Goal: Task Accomplishment & Management: Complete application form

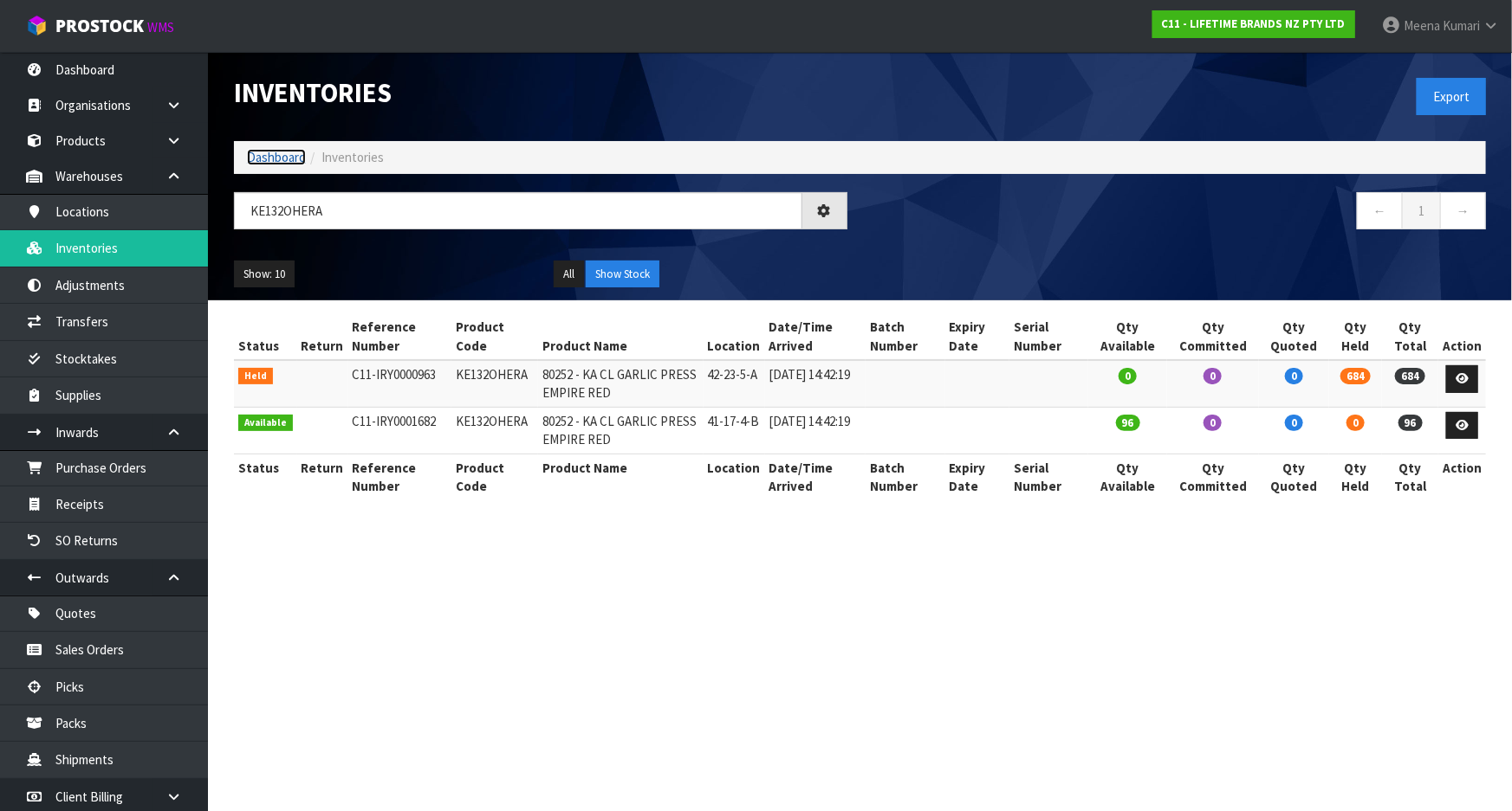
click at [250, 164] on link "Dashboard" at bounding box center [276, 156] width 59 height 16
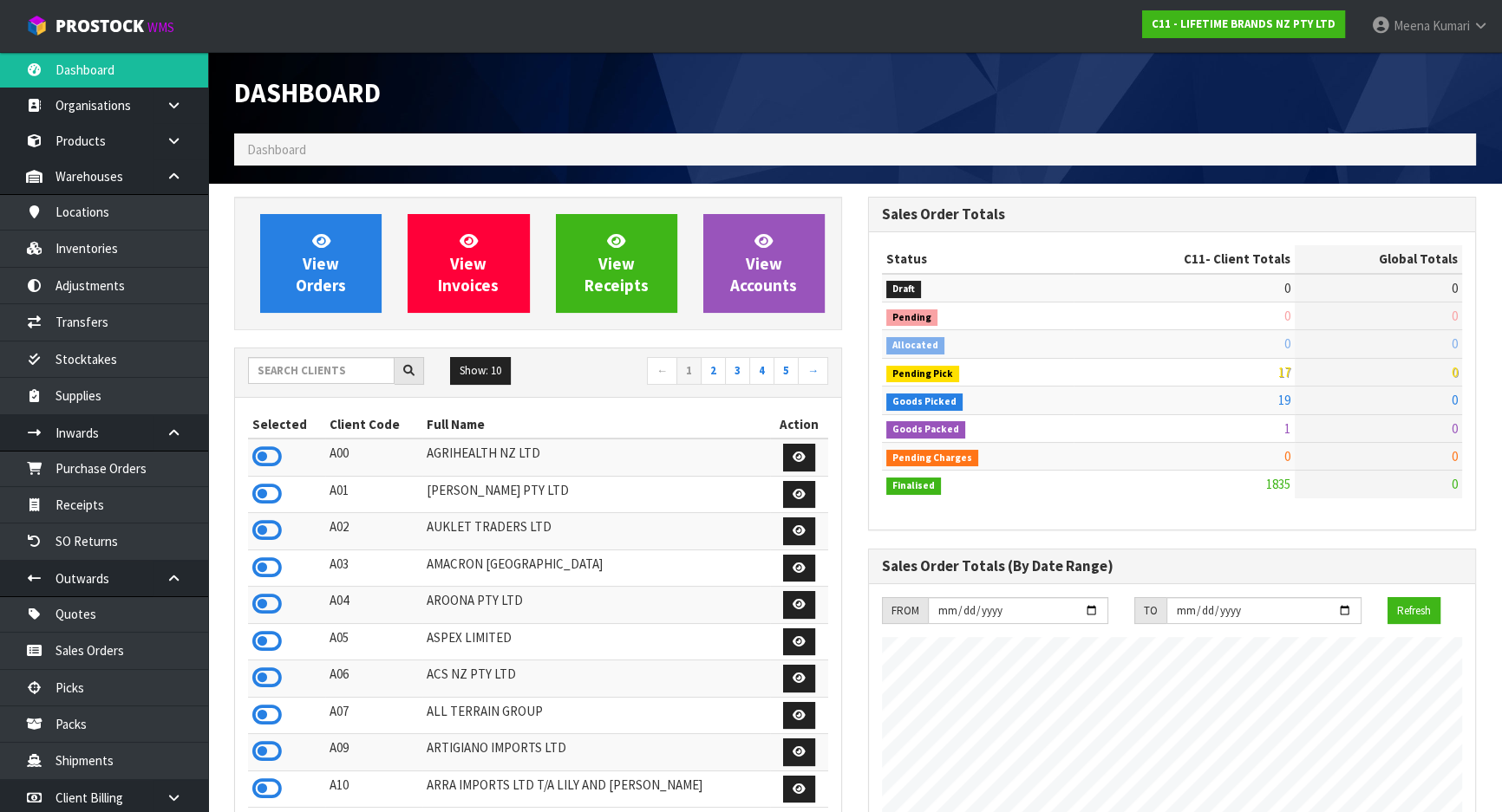
scroll to position [1311, 633]
click at [296, 373] on input "text" at bounding box center [322, 370] width 147 height 27
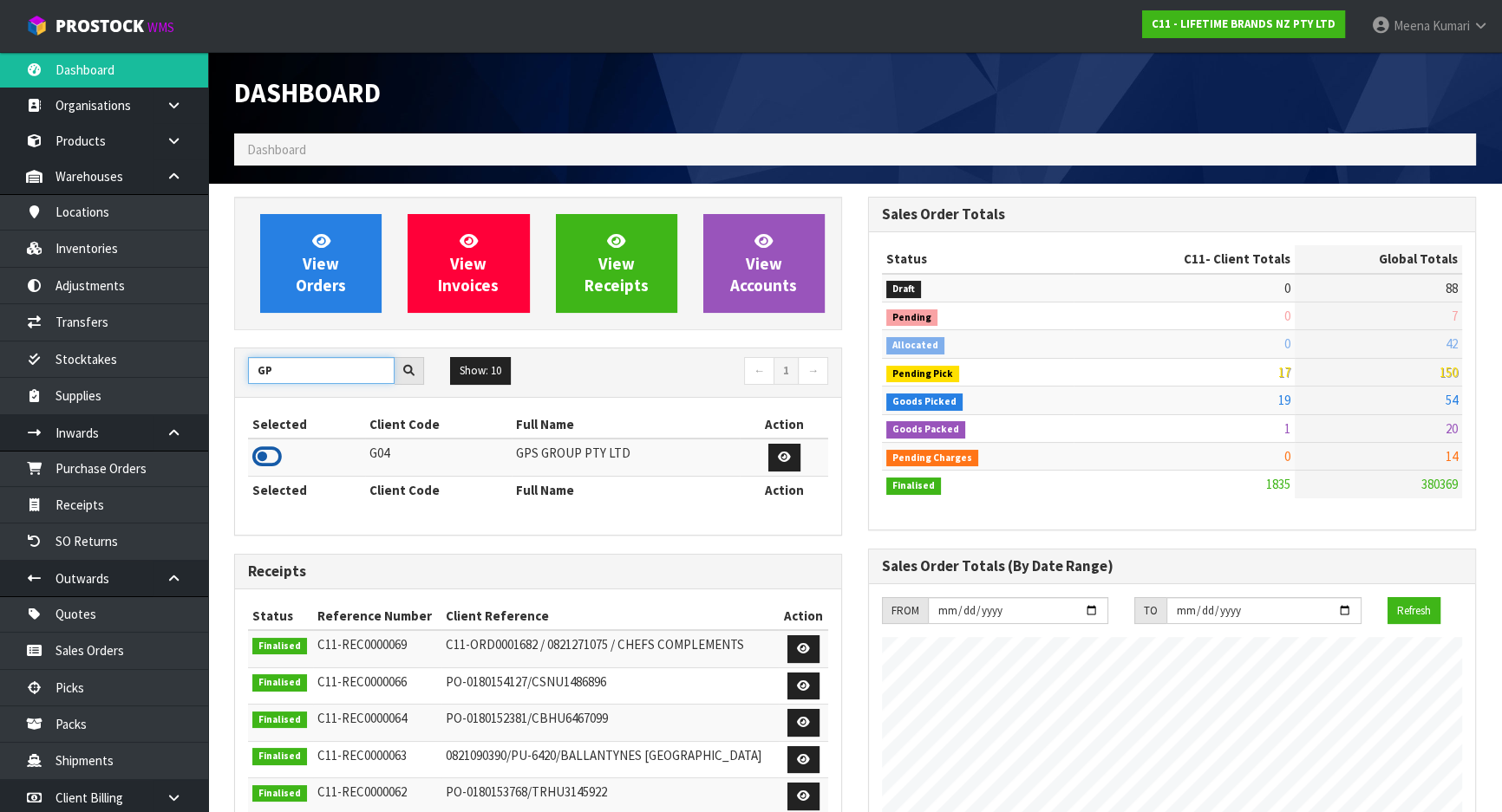
type input "GP"
click at [275, 455] on icon at bounding box center [266, 456] width 30 height 26
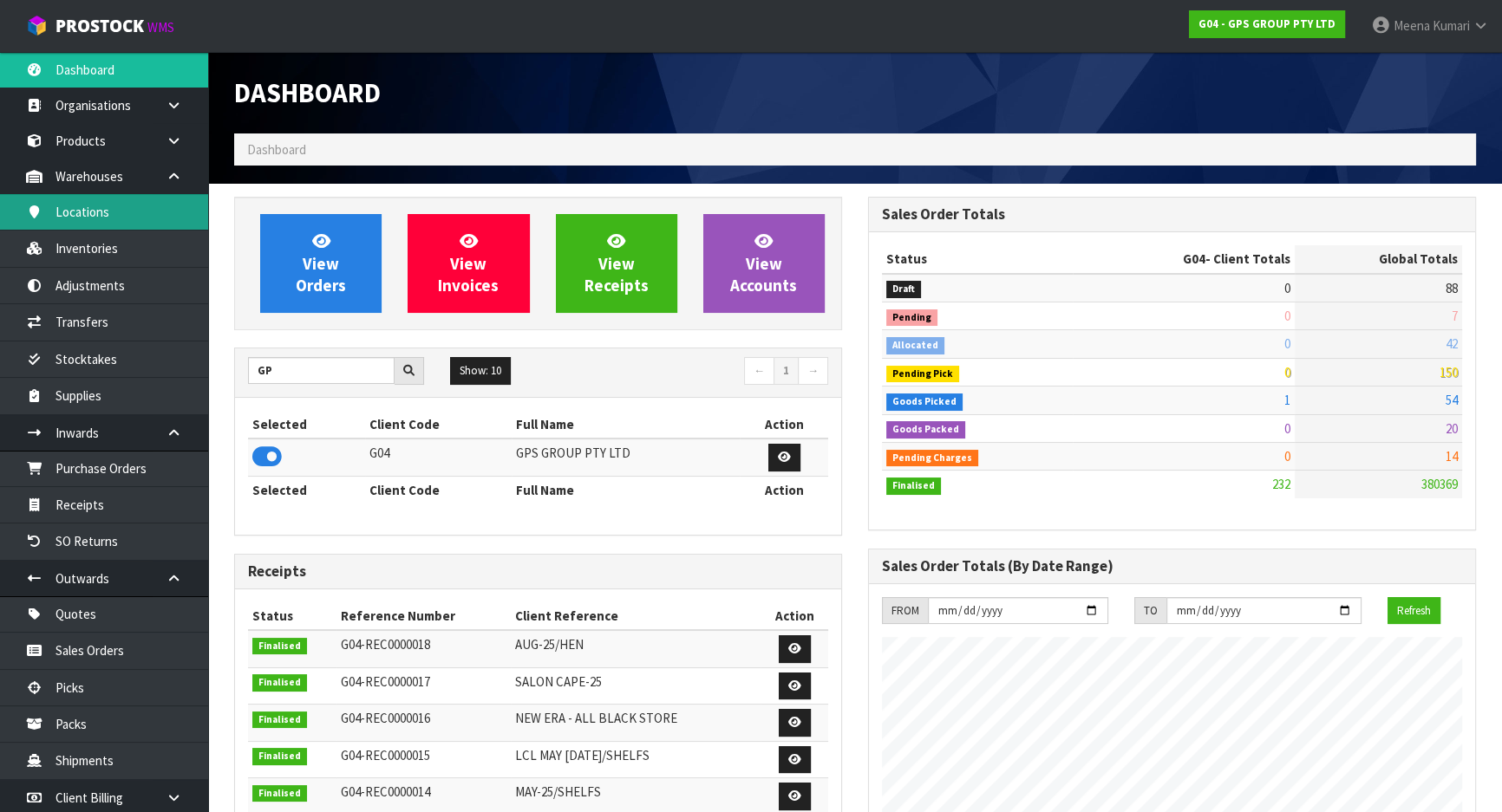
scroll to position [1087, 633]
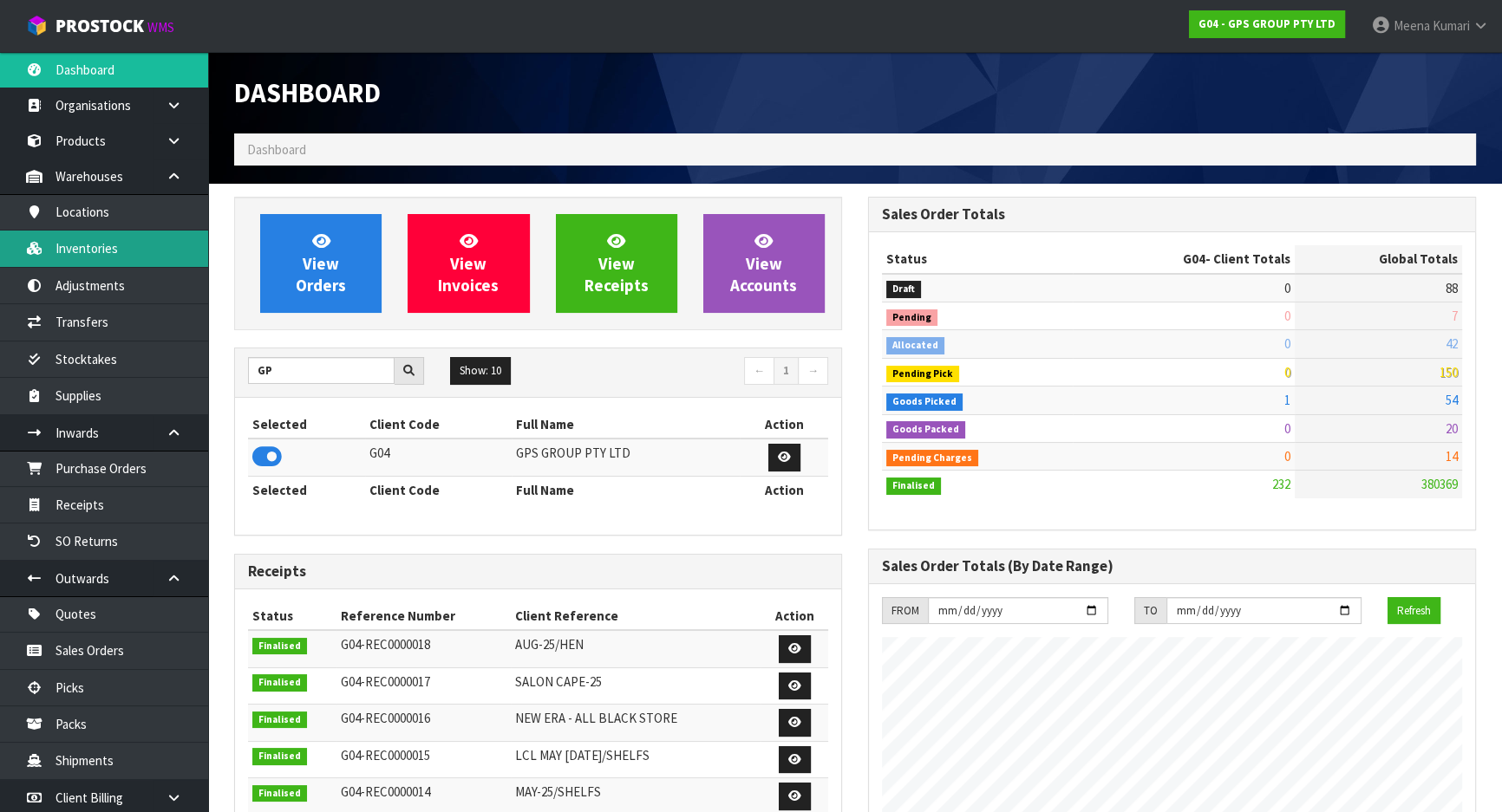
click at [137, 240] on link "Inventories" at bounding box center [104, 248] width 208 height 35
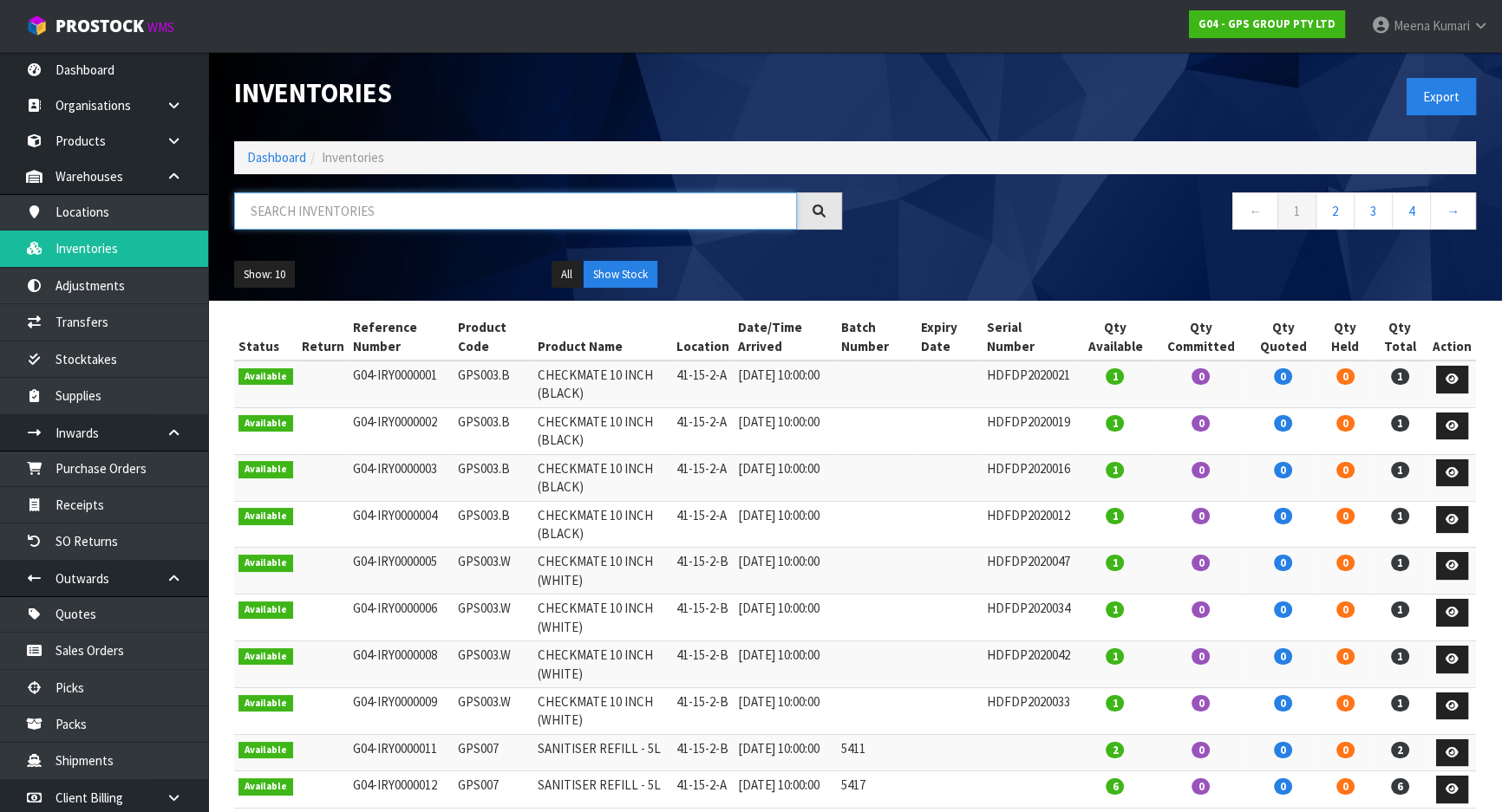
click at [278, 207] on input "text" at bounding box center [515, 211] width 563 height 37
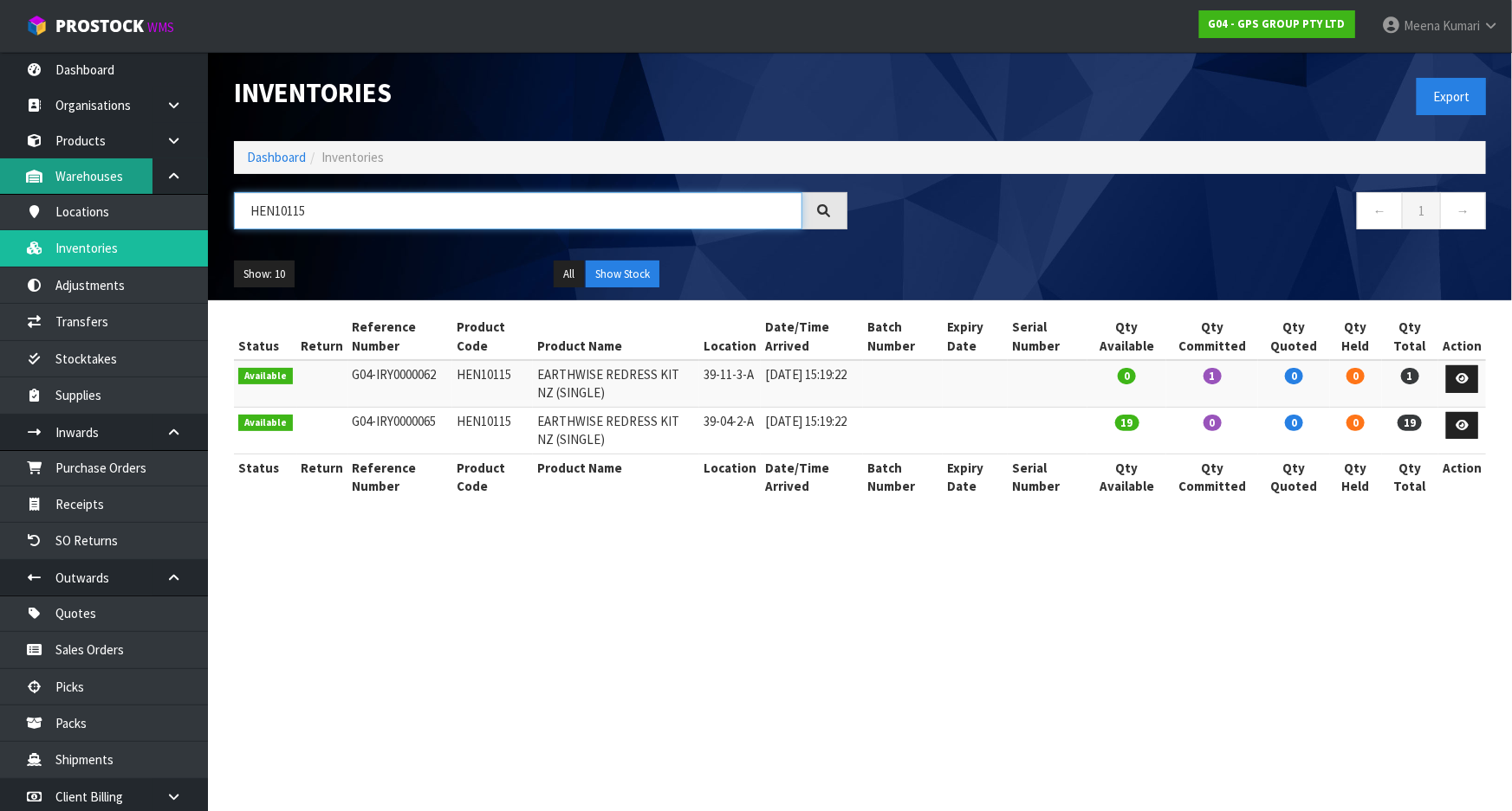
type input "HEN10115"
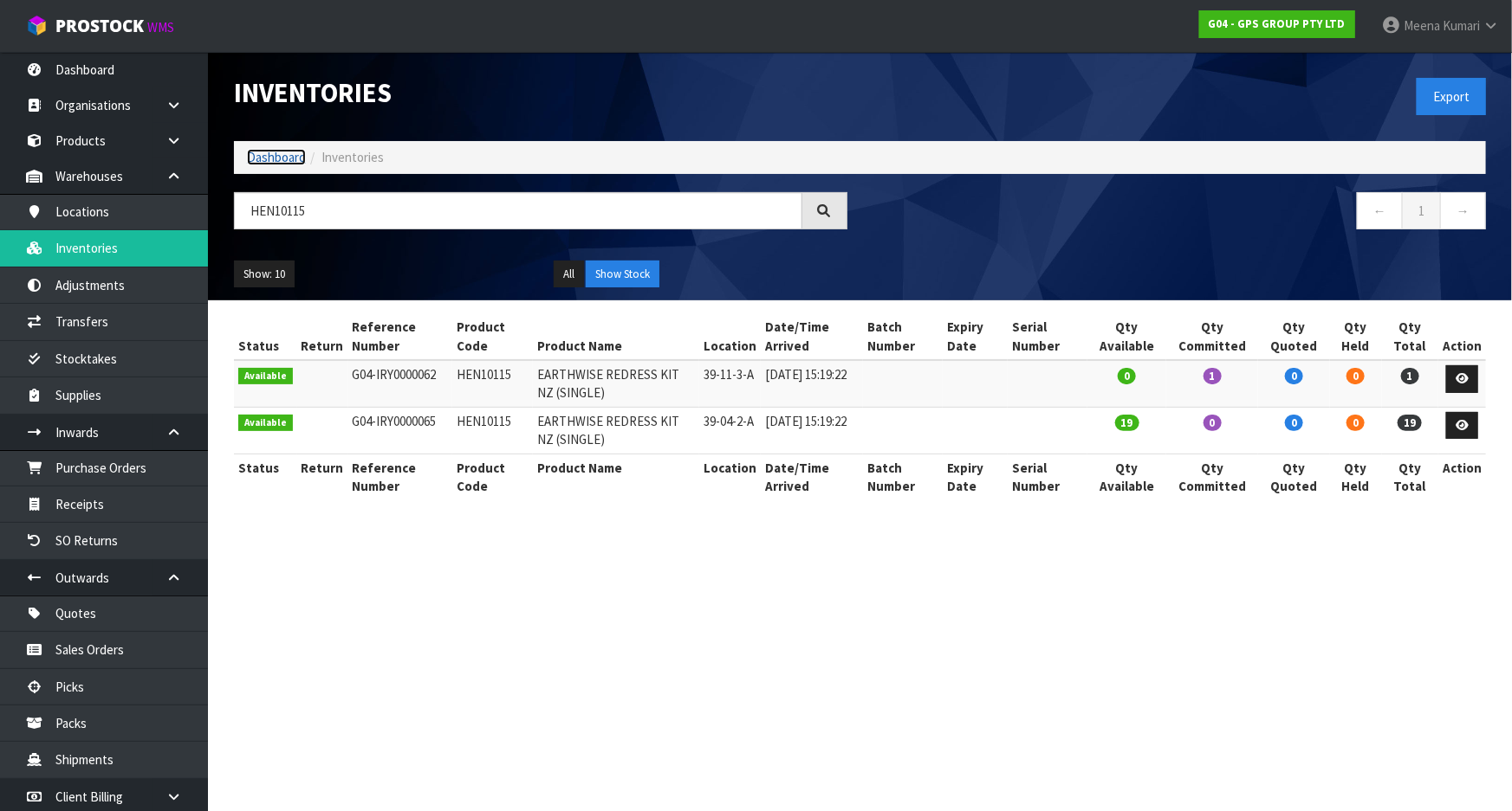
click at [276, 157] on link "Dashboard" at bounding box center [276, 156] width 59 height 16
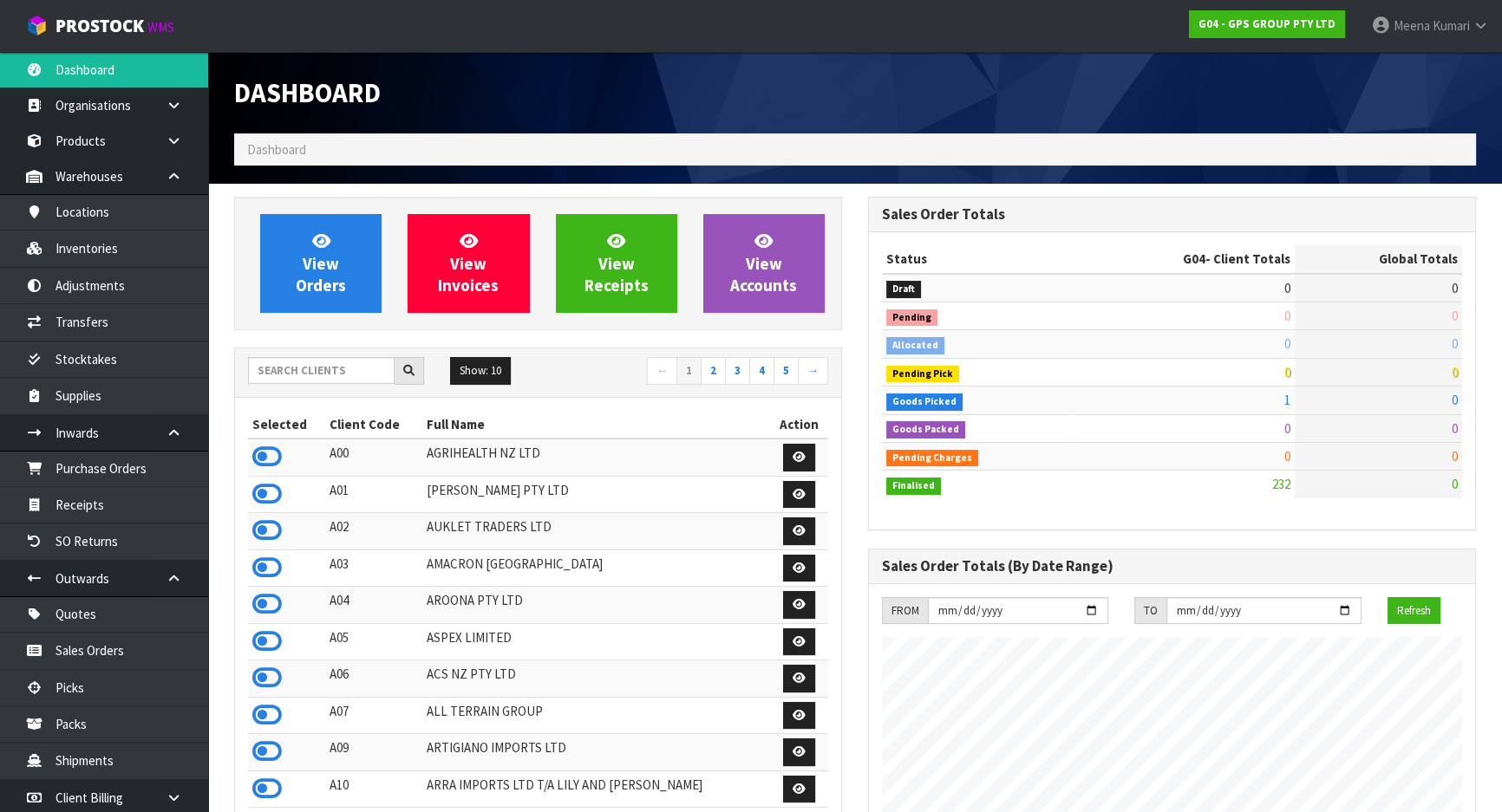
scroll to position [1087, 633]
click at [308, 383] on input "text" at bounding box center [322, 370] width 147 height 27
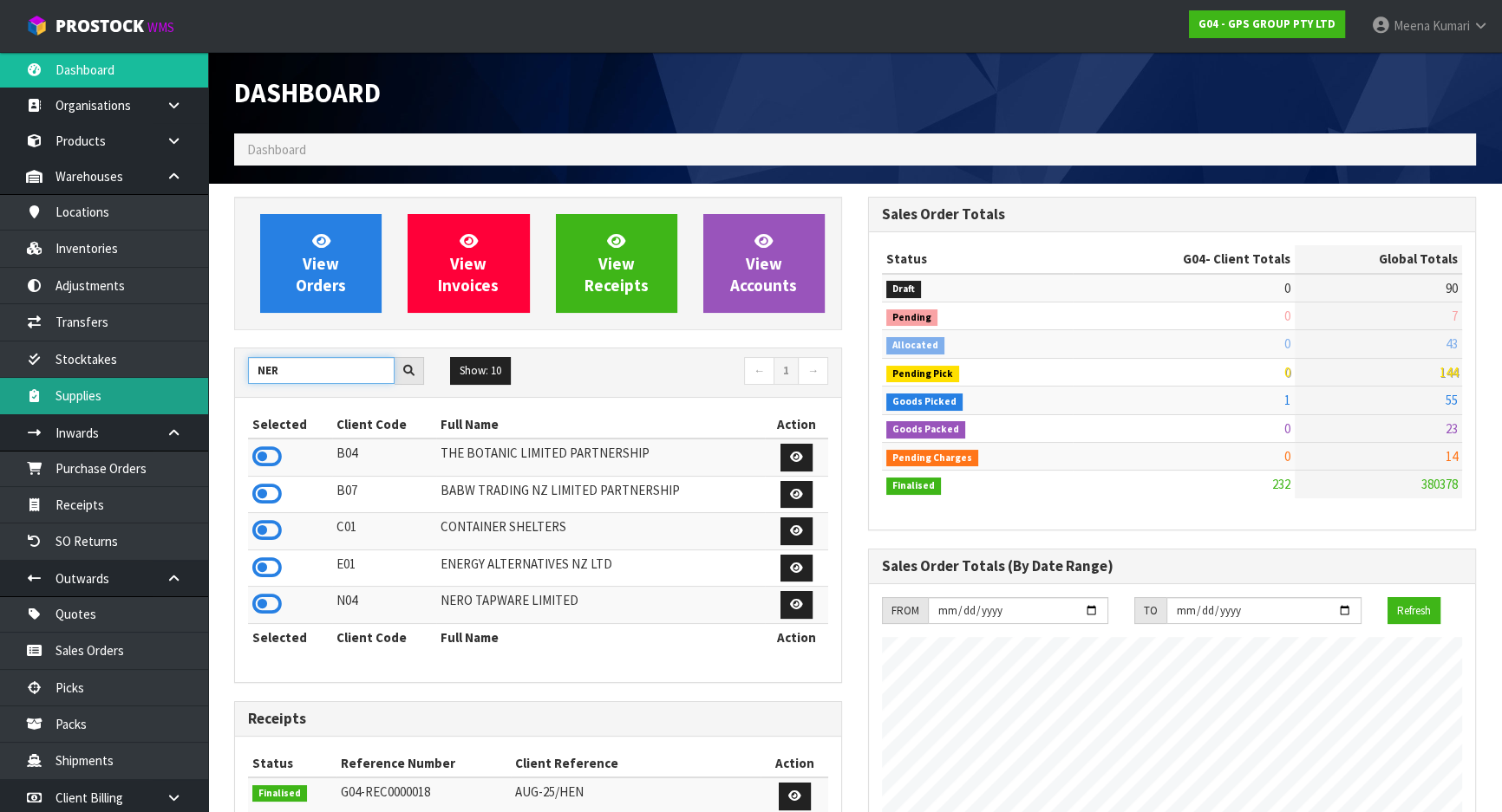
drag, startPoint x: 294, startPoint y: 368, endPoint x: 177, endPoint y: 387, distance: 118.5
click at [177, 387] on body "Toggle navigation ProStock WMS G04 - GPS GROUP PTY LTD [PERSON_NAME] Logout Das…" at bounding box center [751, 406] width 1502 height 812
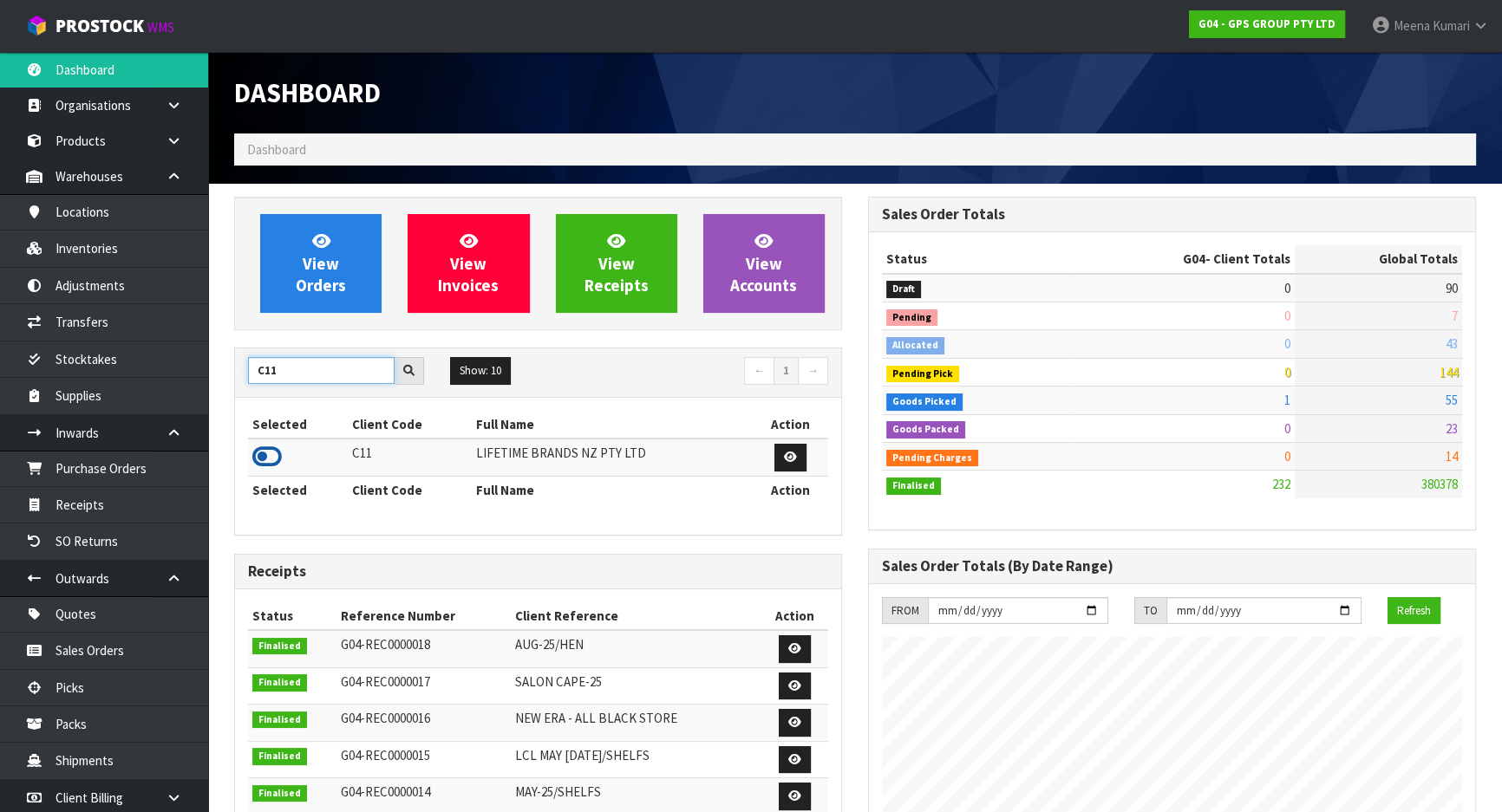
type input "C11"
click at [278, 451] on icon at bounding box center [266, 456] width 30 height 26
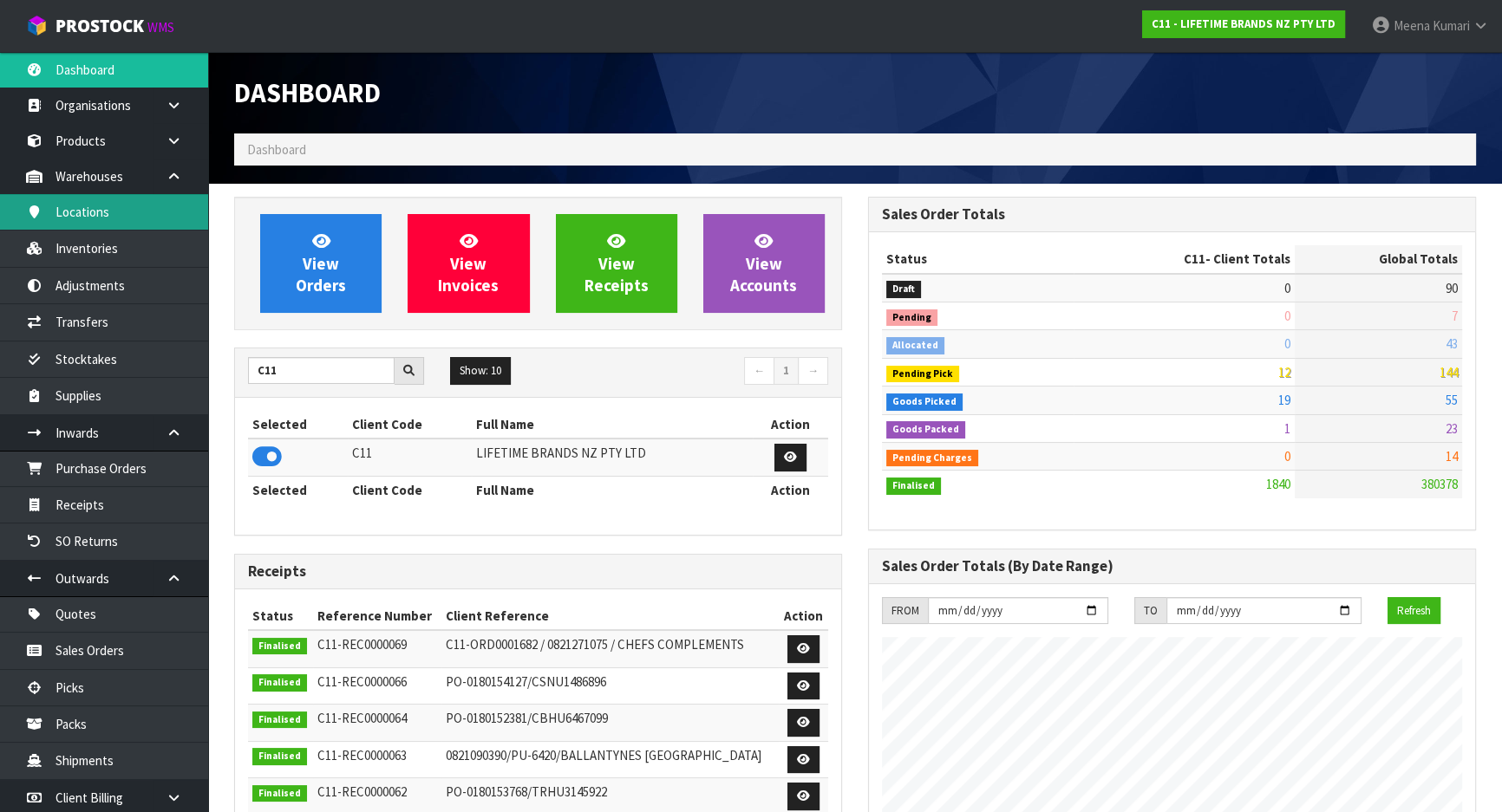
scroll to position [1311, 633]
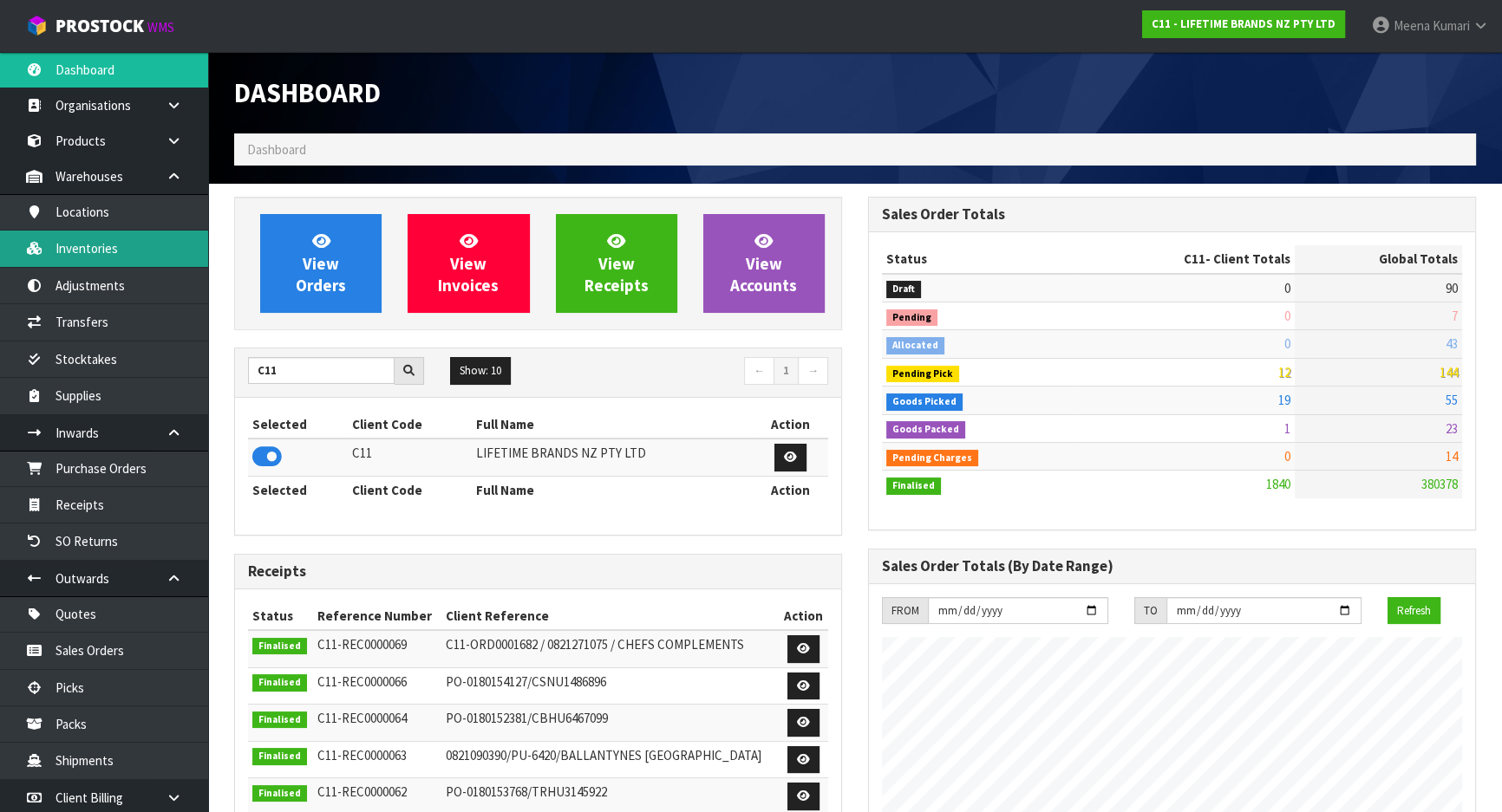
click at [91, 250] on link "Inventories" at bounding box center [104, 248] width 208 height 35
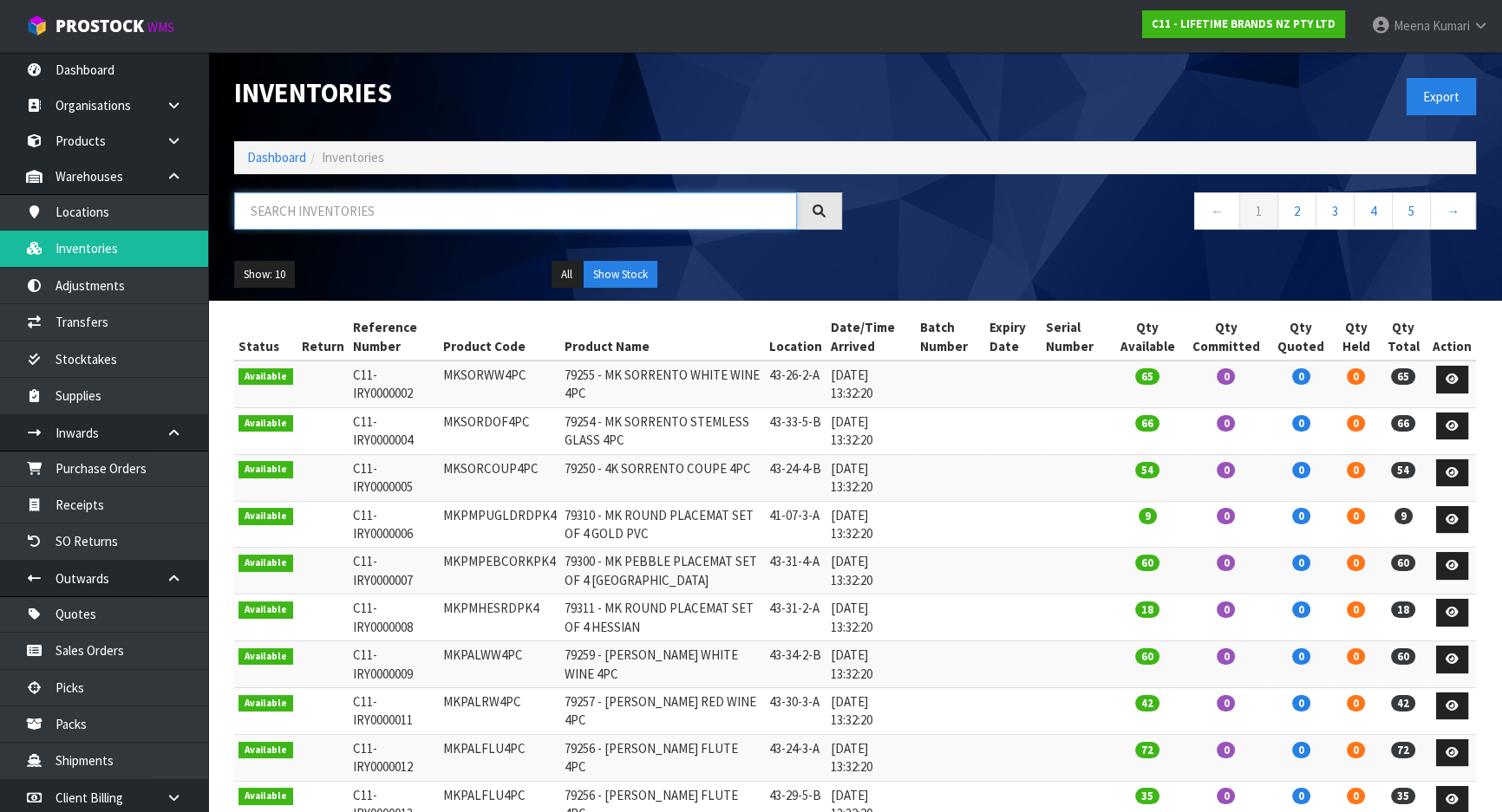
click at [349, 201] on input "text" at bounding box center [515, 211] width 563 height 37
paste input "KES030OHOBW"
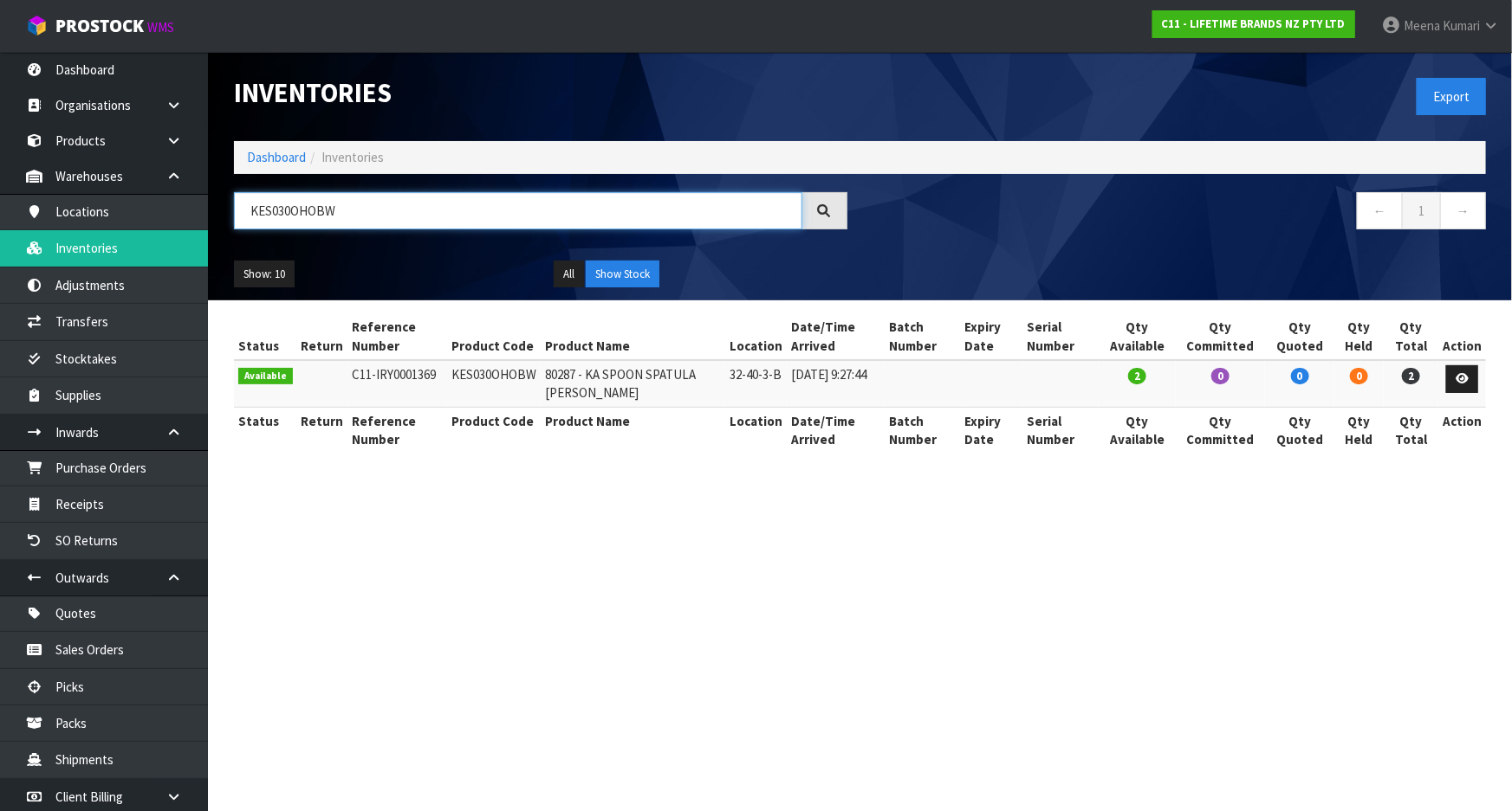
type input "KES030OHOBW"
click at [284, 156] on link "Dashboard" at bounding box center [276, 156] width 59 height 16
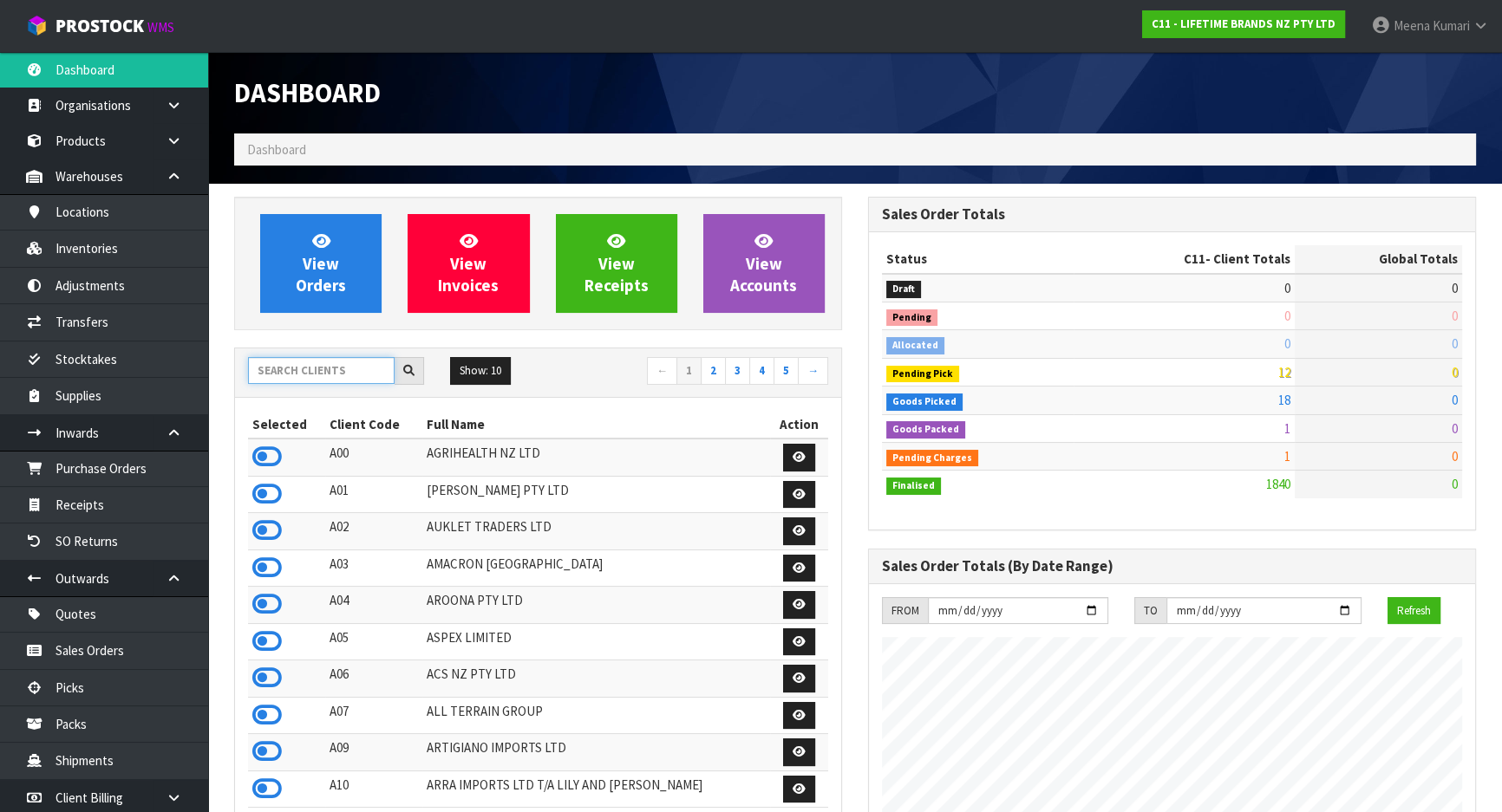
click at [329, 379] on input "text" at bounding box center [322, 370] width 147 height 27
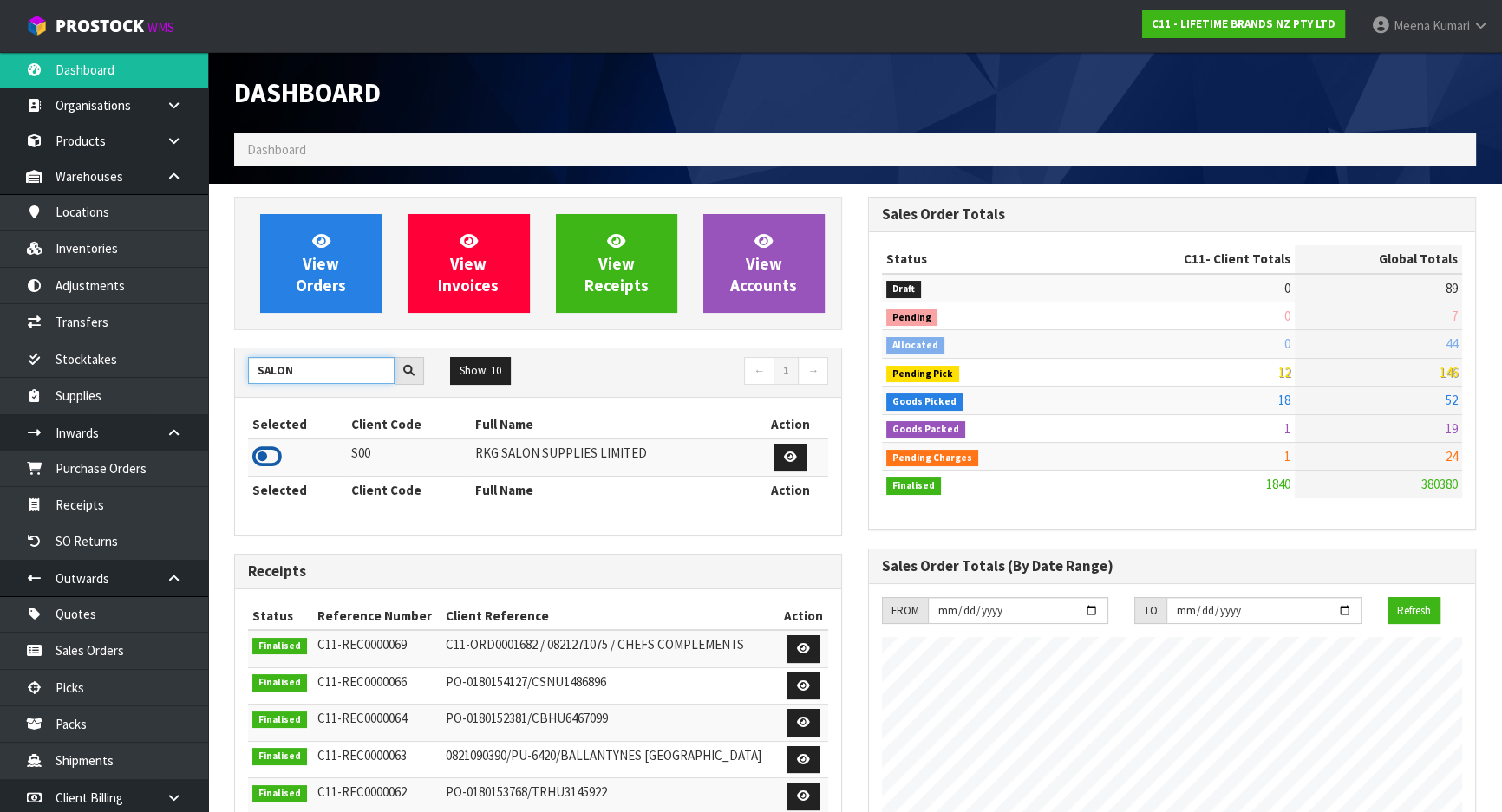
type input "SALON"
click at [264, 458] on icon at bounding box center [266, 456] width 30 height 26
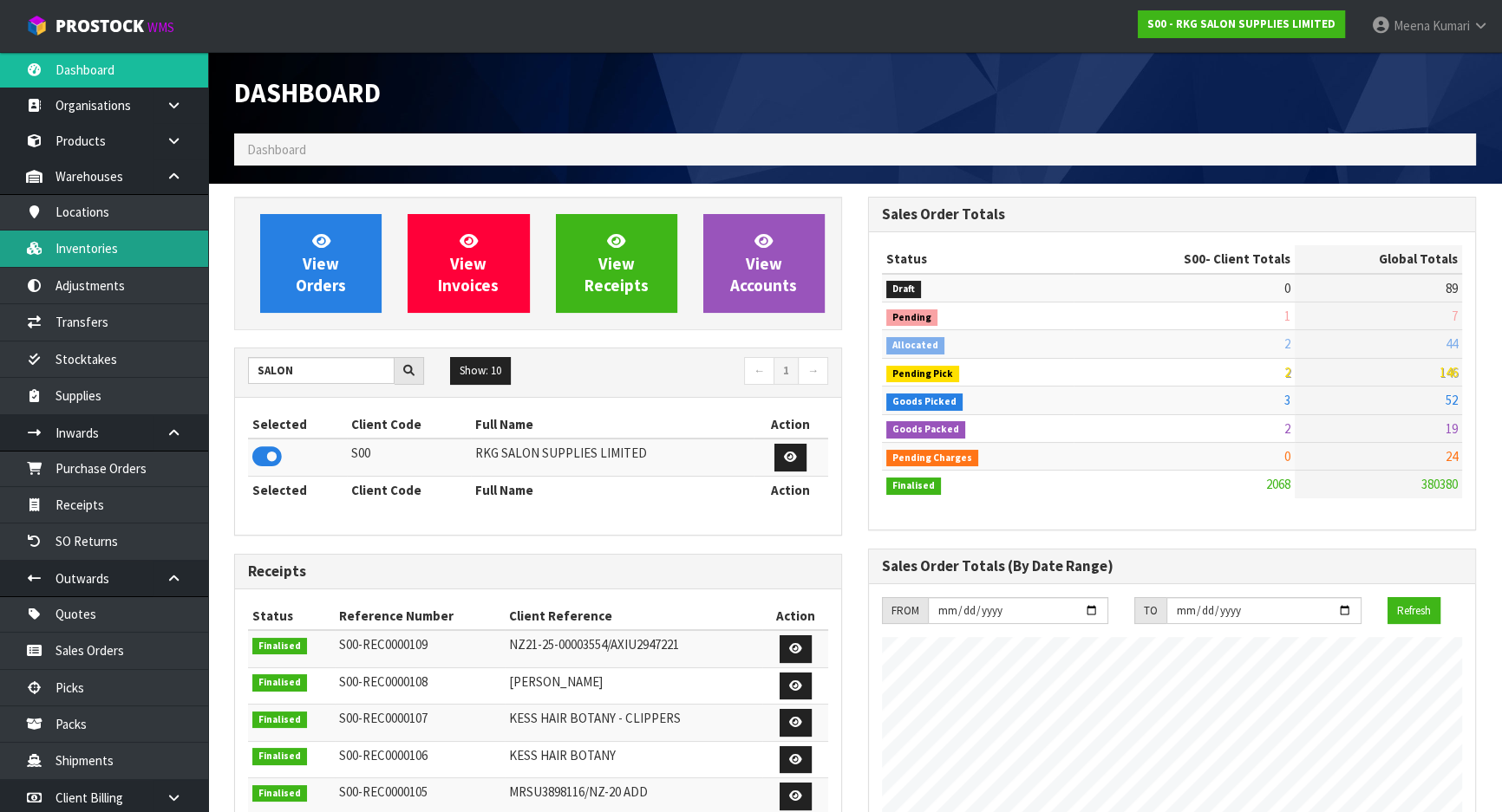
click at [156, 255] on link "Inventories" at bounding box center [104, 248] width 208 height 35
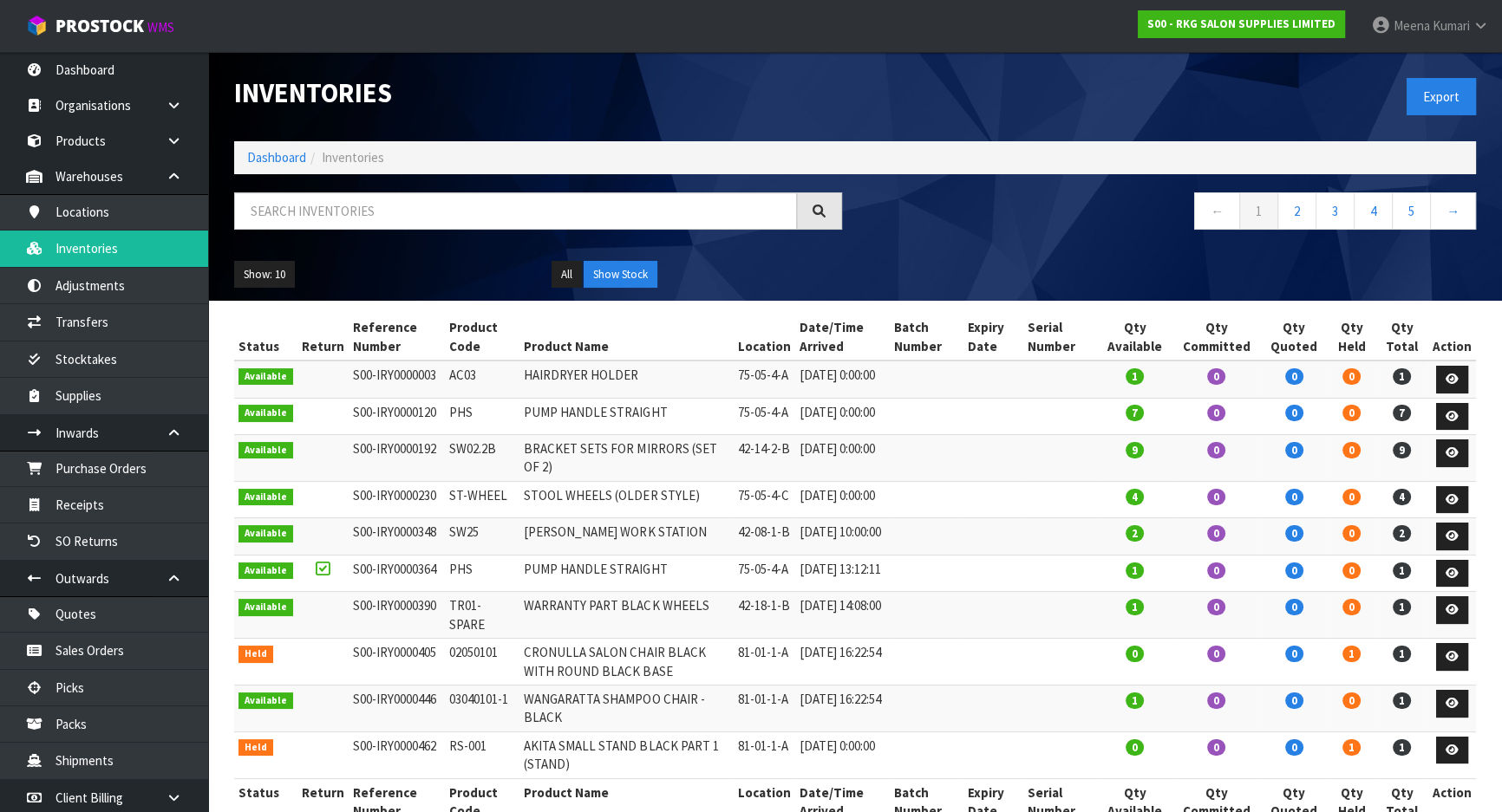
click at [355, 234] on div at bounding box center [538, 218] width 634 height 51
click at [346, 198] on input "text" at bounding box center [515, 211] width 563 height 37
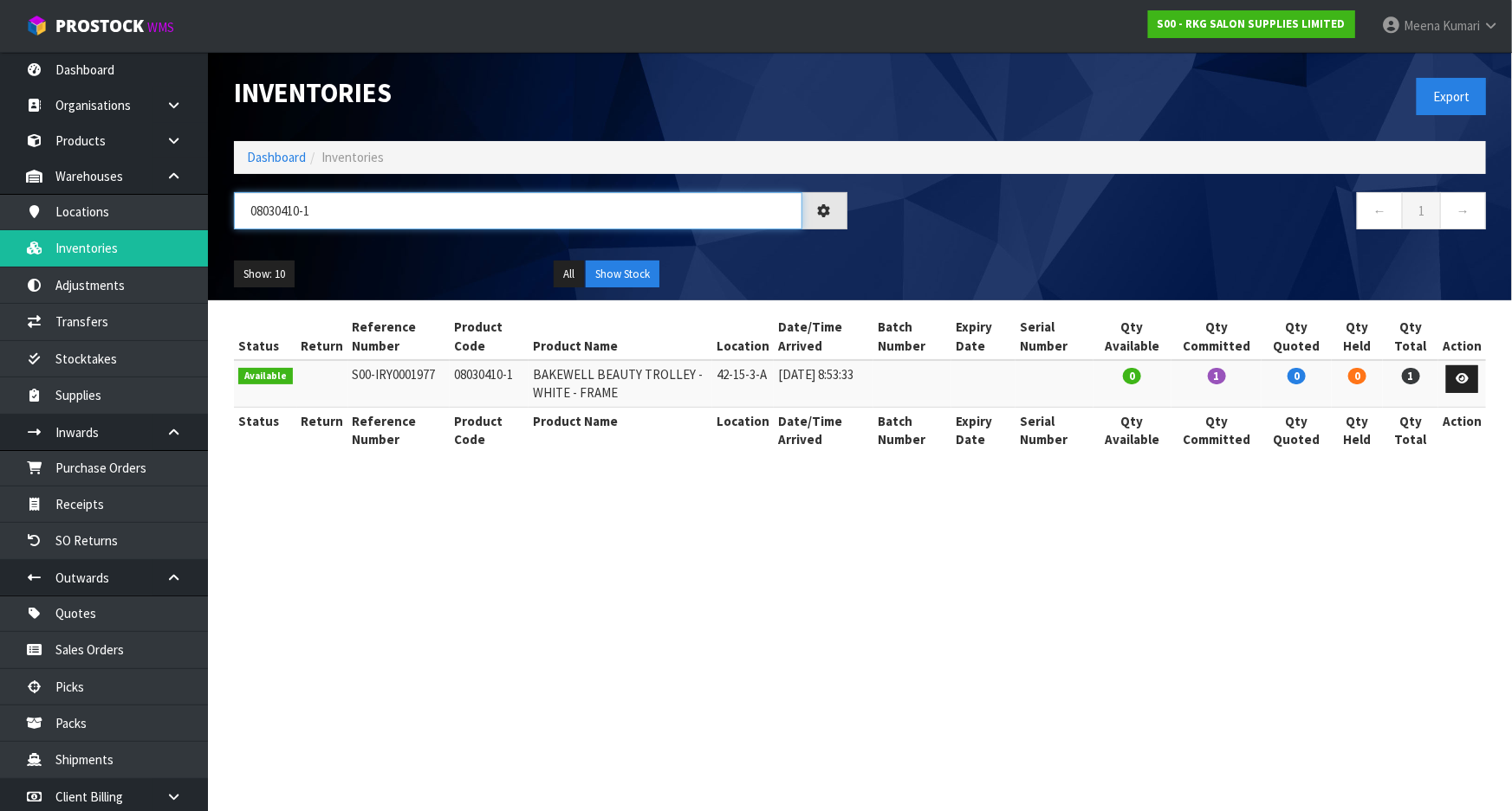
type input "08030410-1"
click at [1471, 381] on link at bounding box center [1462, 378] width 32 height 28
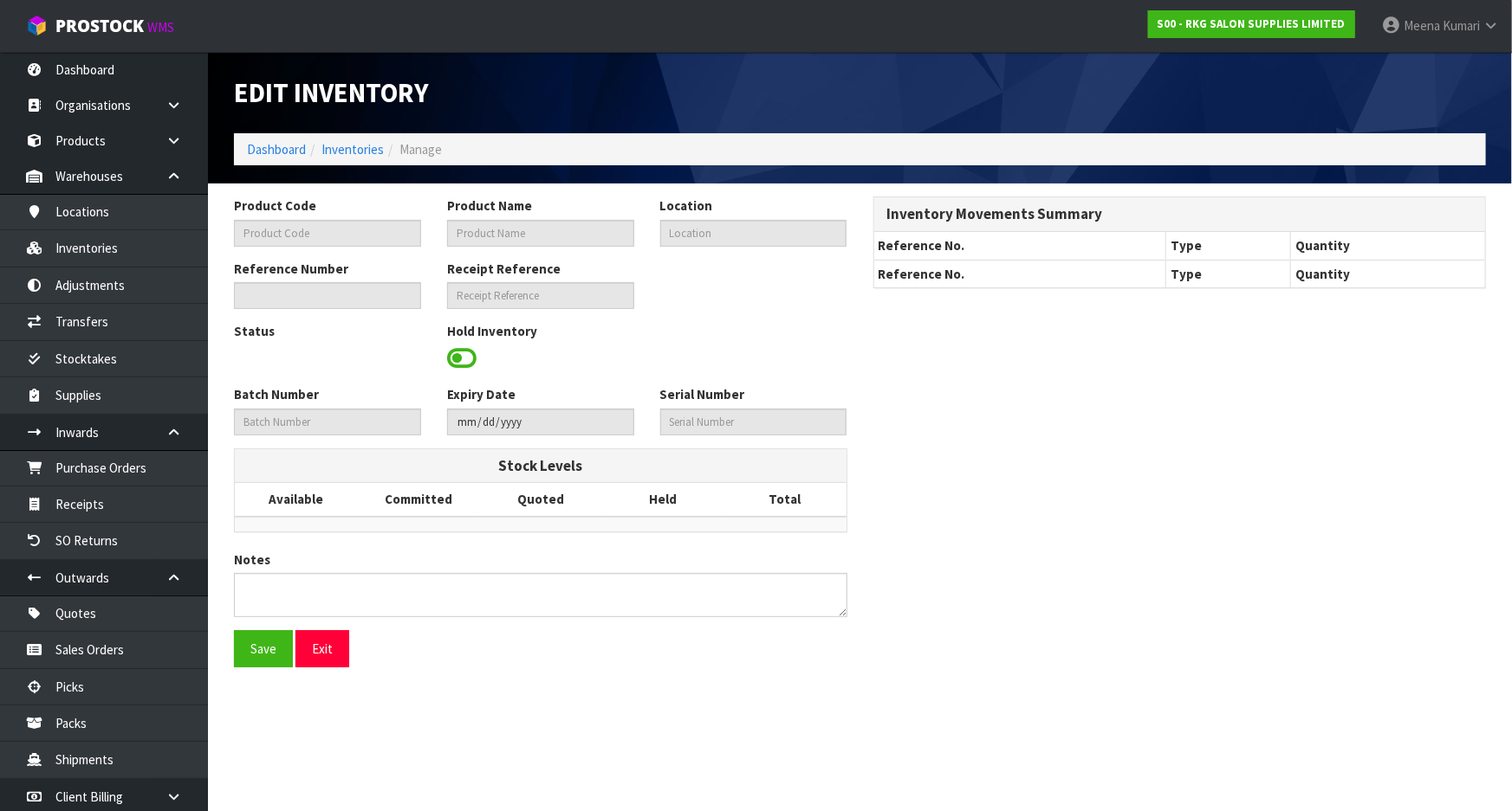
type input "08030410-1"
type input "BAKEWELL BEAUTY TROLLEY - WHITE - FRAME"
type input "42-15-3-A"
type input "S00-IRY0001977"
type input "S00-REC0000081"
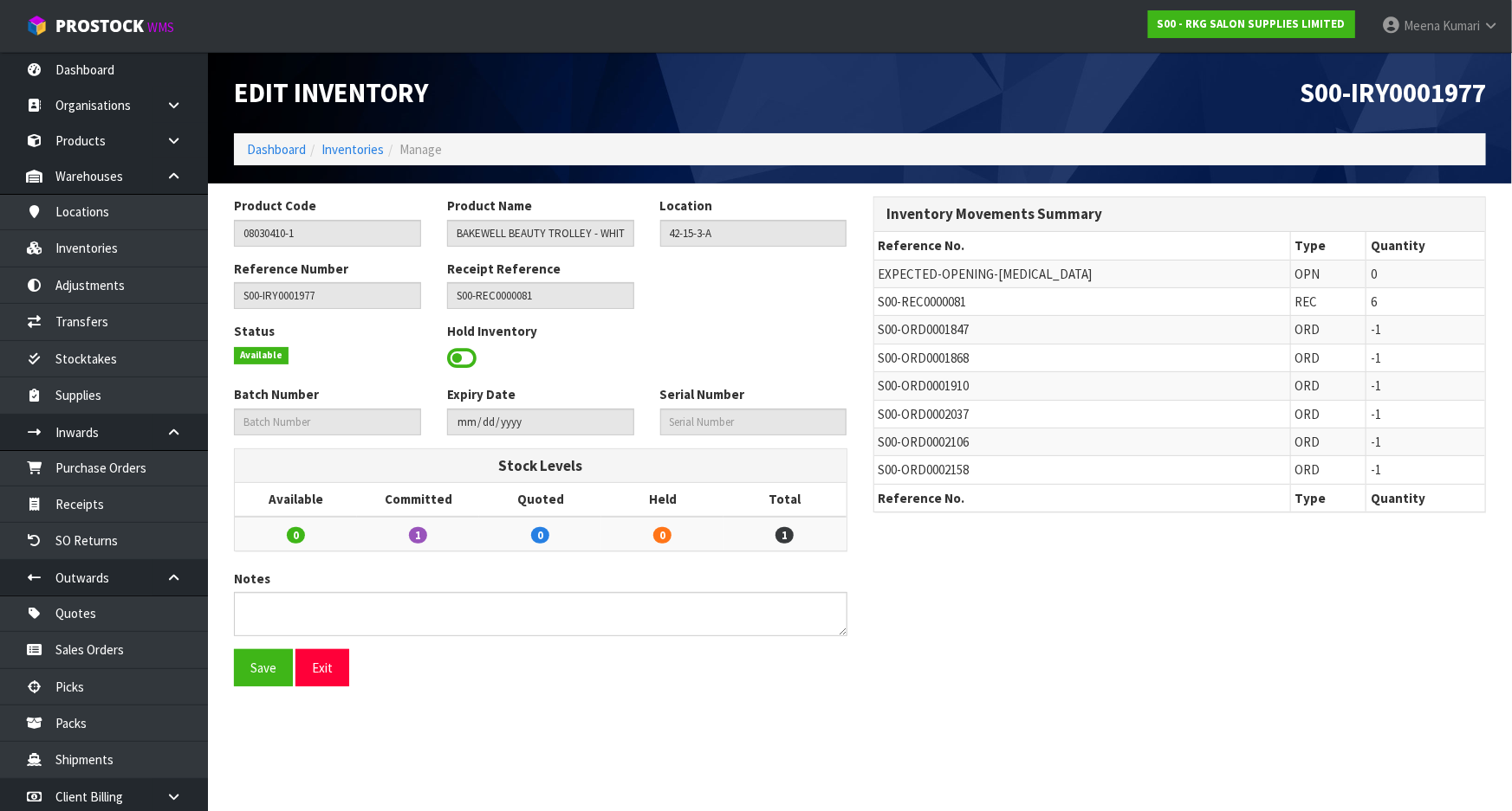
click at [944, 297] on span "S00-REC0000081" at bounding box center [922, 301] width 89 height 16
click at [938, 294] on span "S00-REC0000081" at bounding box center [922, 301] width 89 height 16
copy tr "S00-REC0000081"
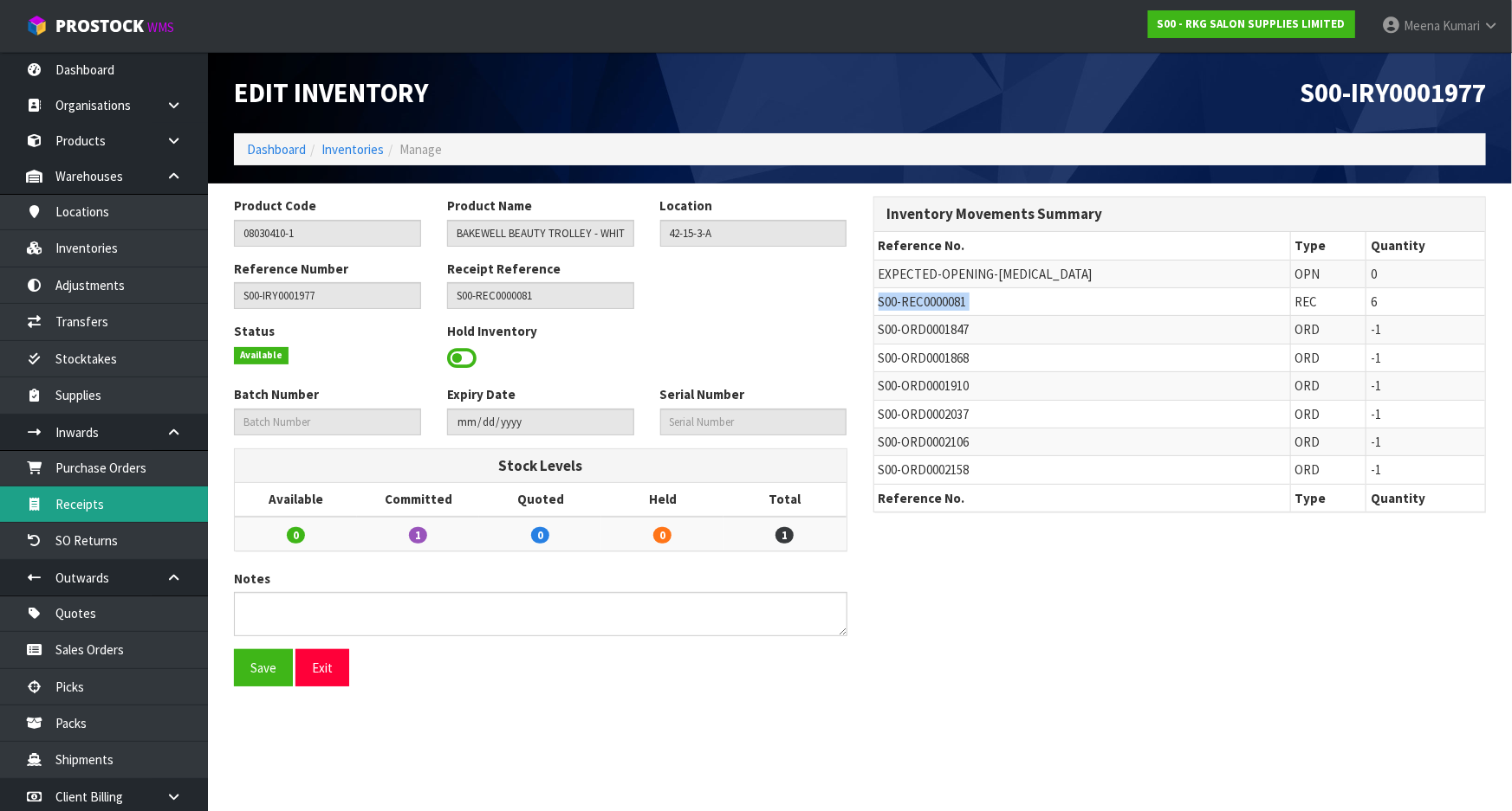
click at [127, 515] on link "Receipts" at bounding box center [104, 504] width 208 height 35
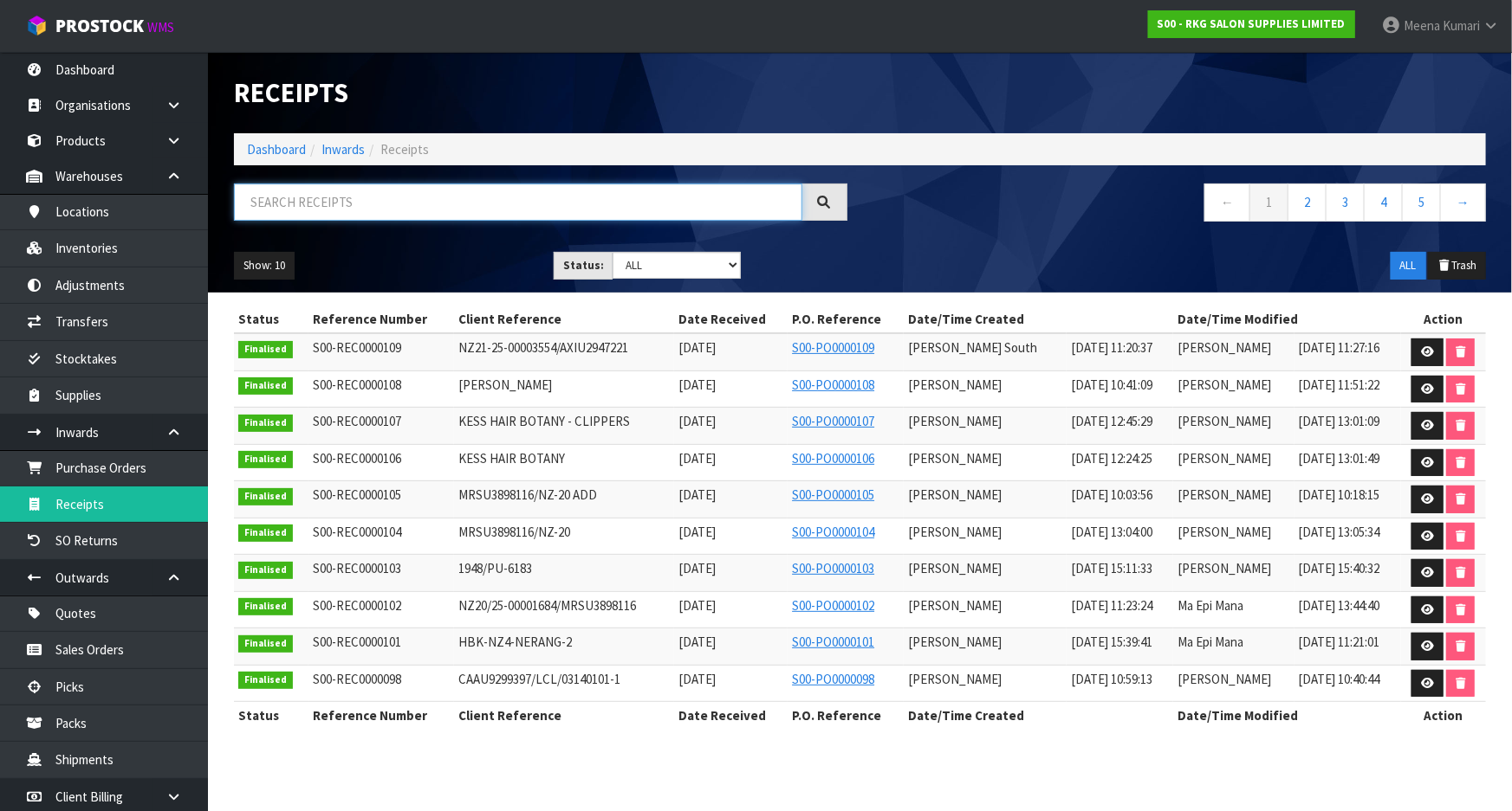
click at [331, 207] on input "text" at bounding box center [518, 202] width 568 height 37
paste input "S00-REC0000081"
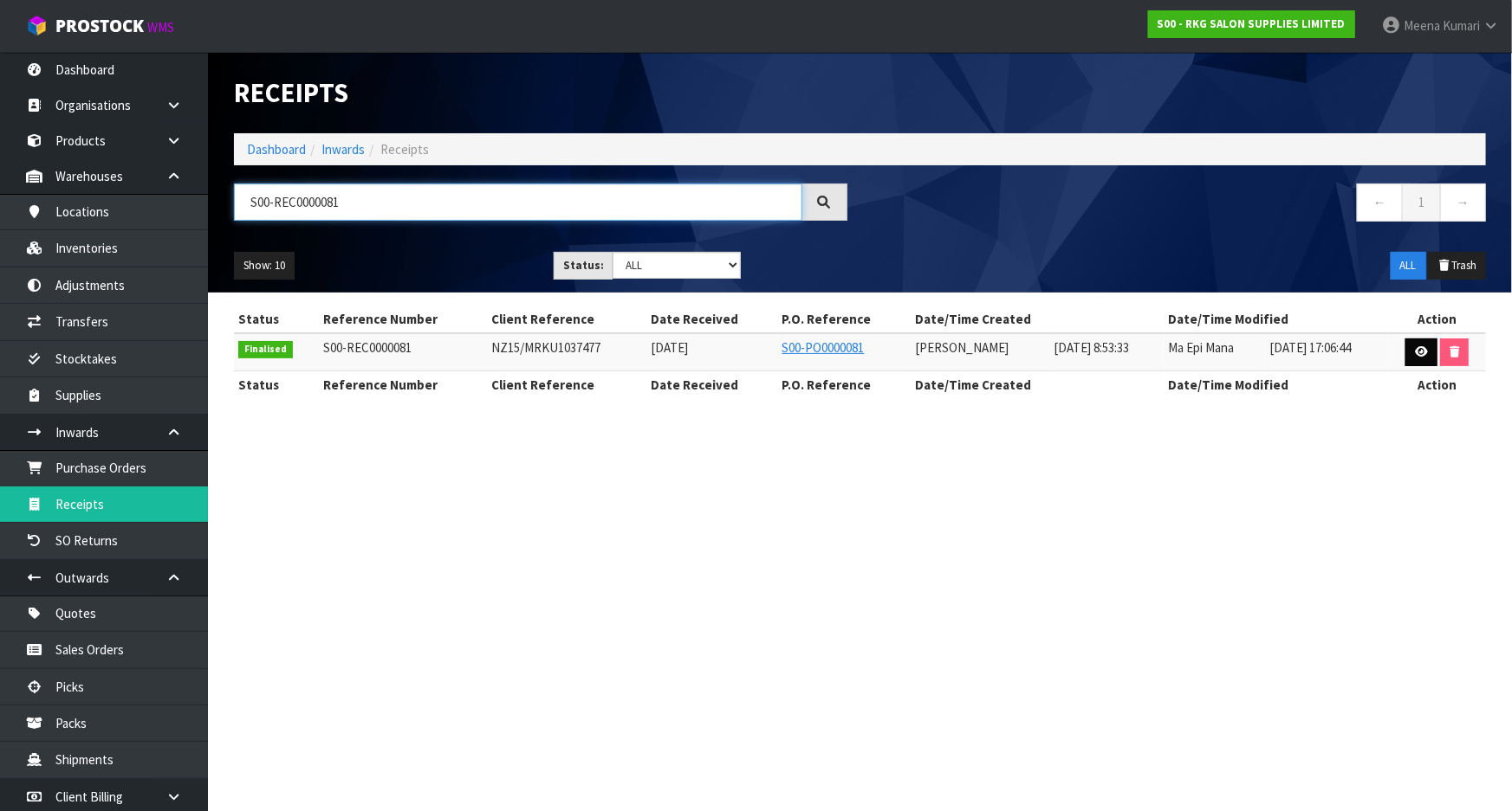
type input "S00-REC0000081"
click at [1419, 355] on icon at bounding box center [1421, 352] width 13 height 11
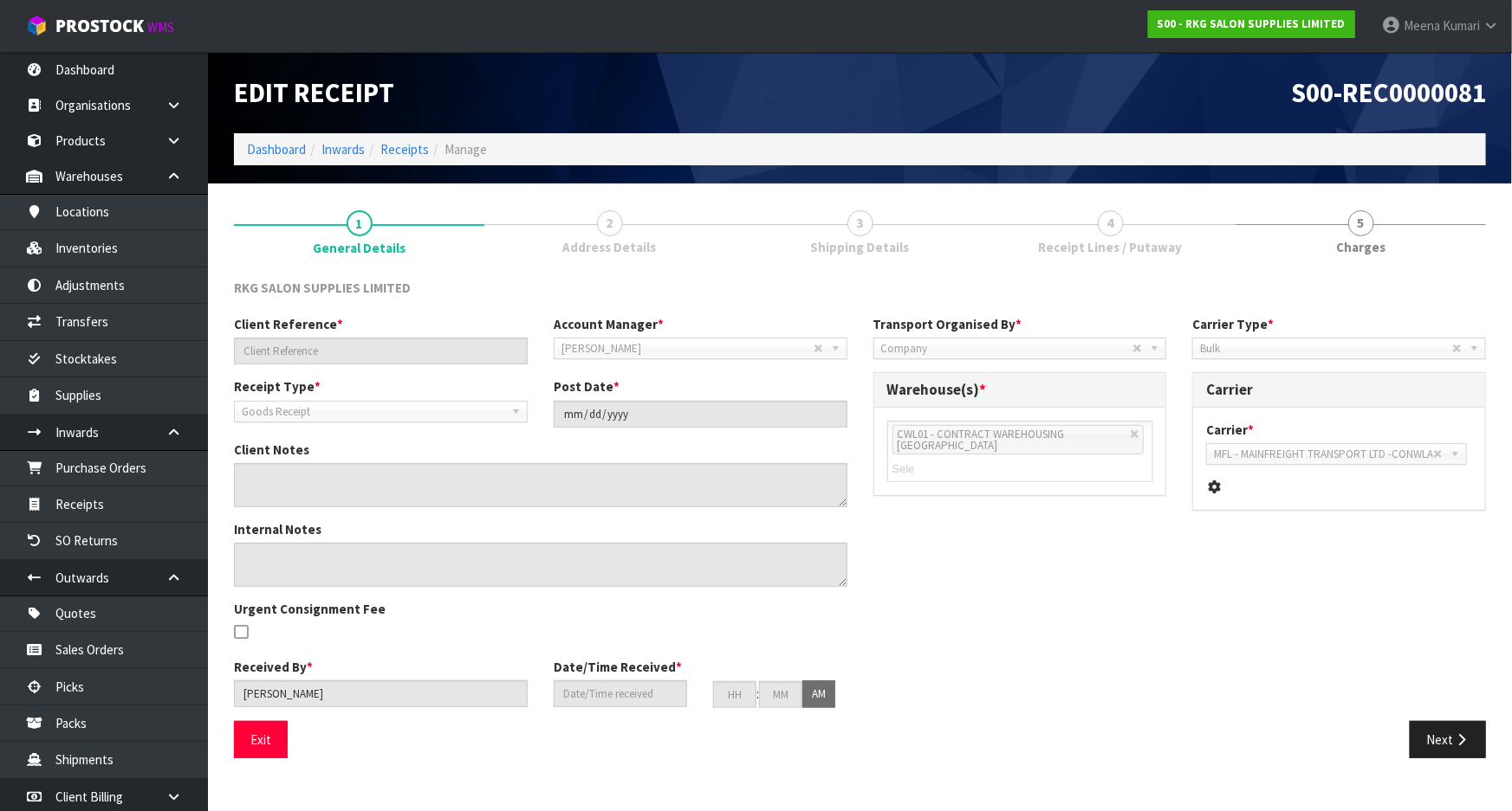
type input "NZ15/MRKU1037477"
type input "[DATE]"
type textarea "VARIANCES BELOW - 2ND CHECKED BY MA 00090101 LINE 17 SHOWS 0 UNITS - DOUBLE ENT…"
type input "[PERSON_NAME]"
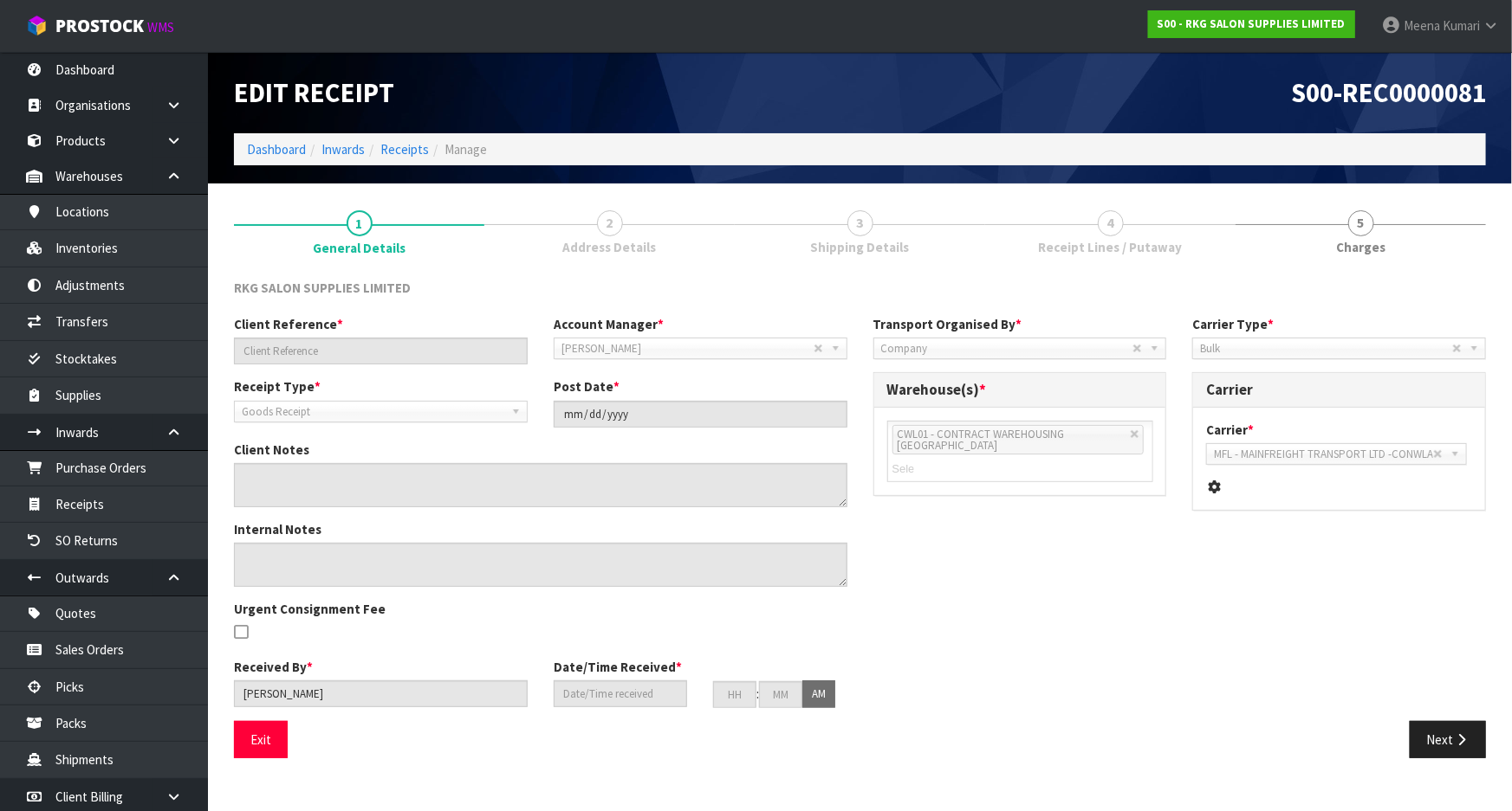
type input "[DATE]"
type input "08"
type input "53"
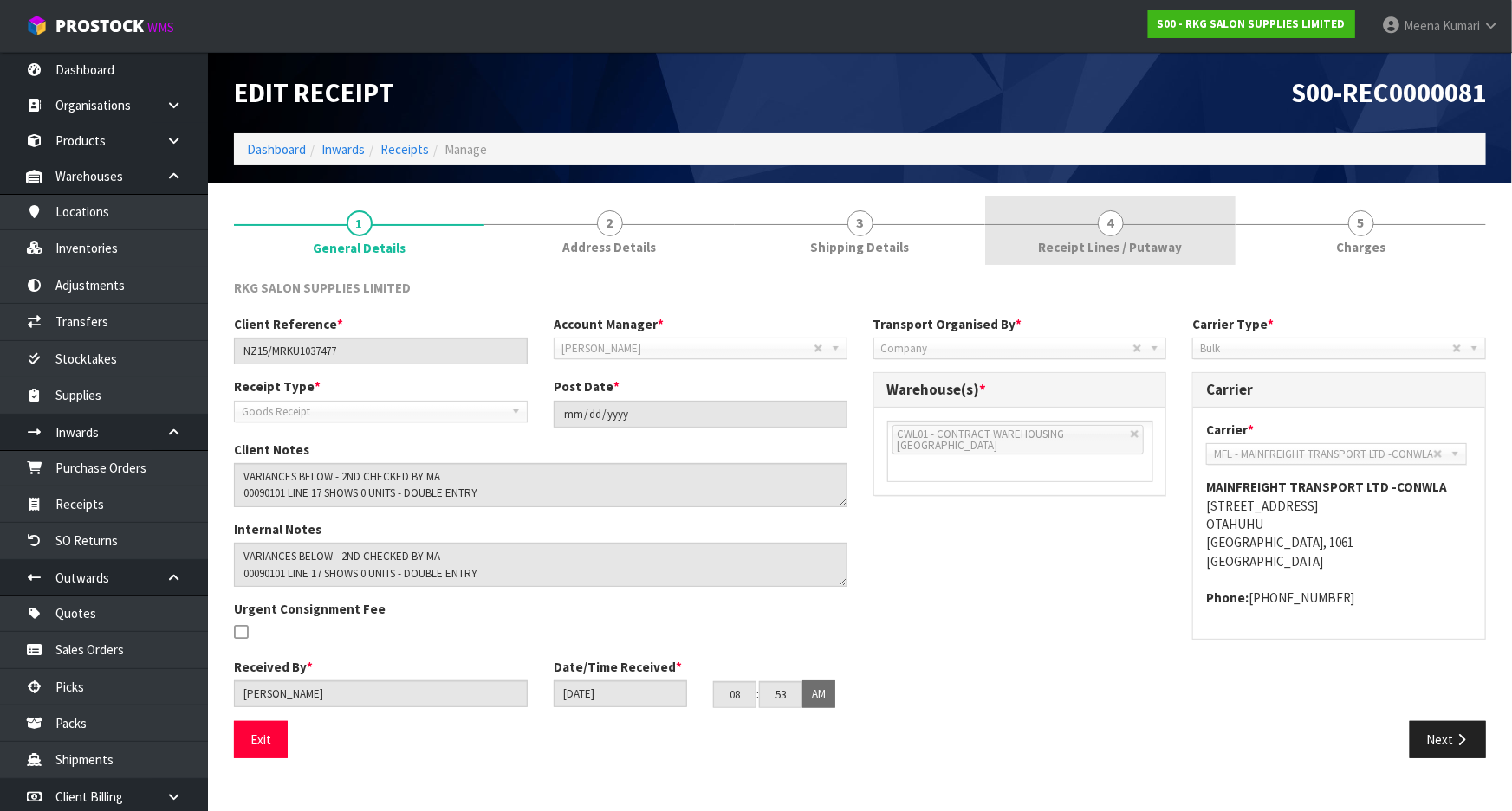
click at [1094, 210] on link "4 Receipt Lines / Putaway" at bounding box center [1110, 231] width 251 height 69
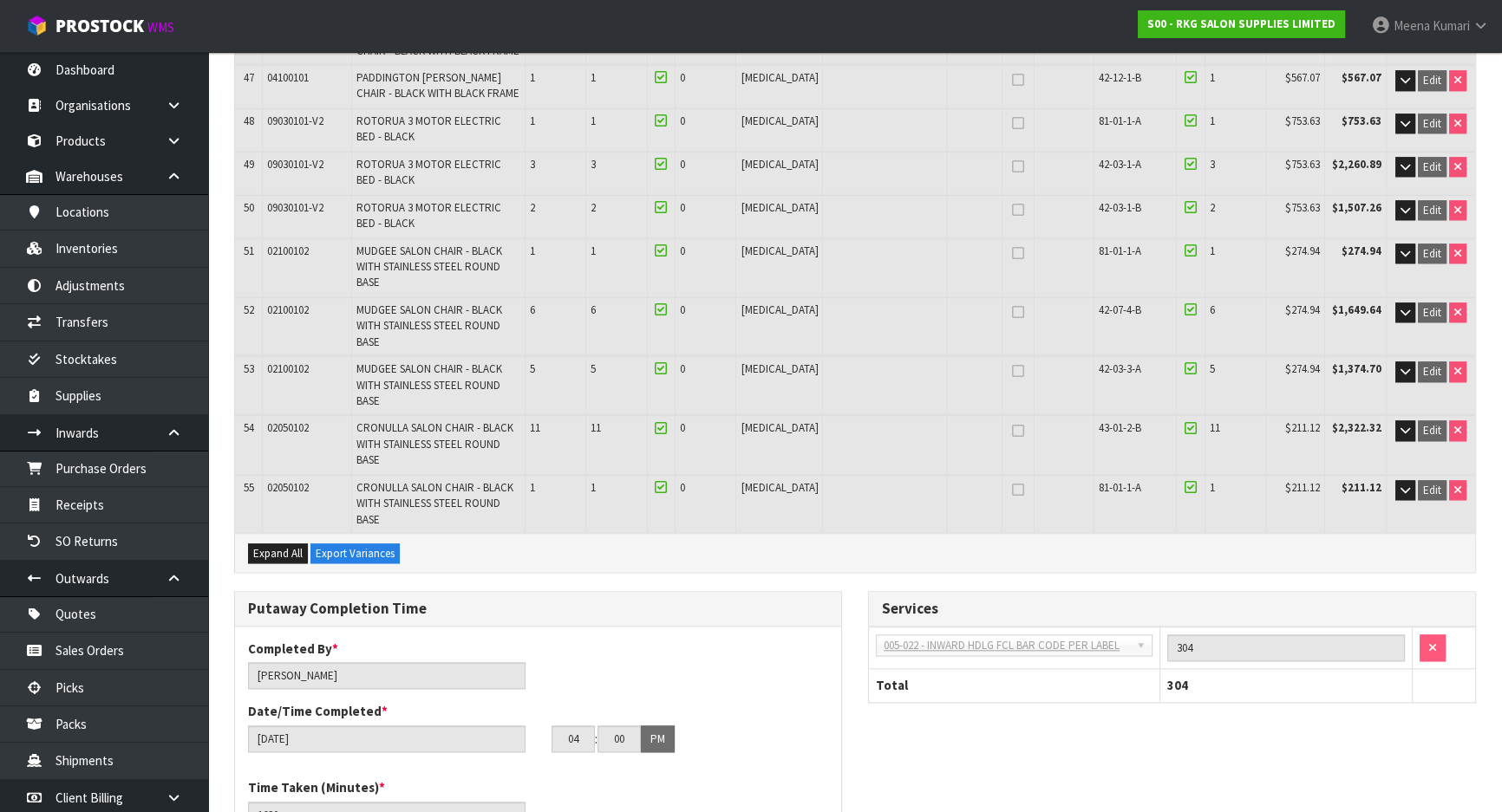
scroll to position [2207, 0]
